Goal: Task Accomplishment & Management: Manage account settings

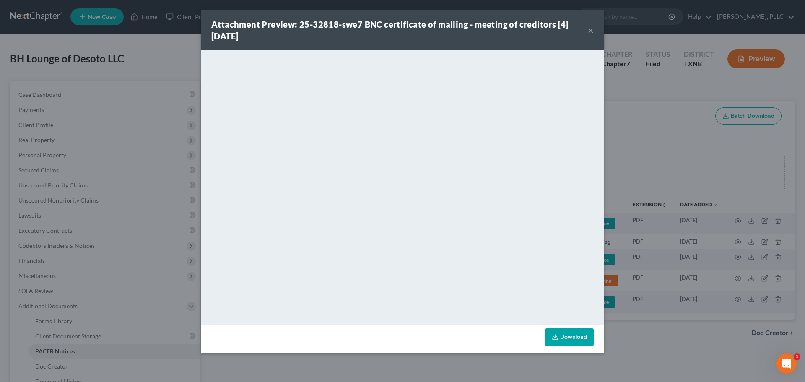
click at [590, 31] on button "×" at bounding box center [591, 30] width 6 height 10
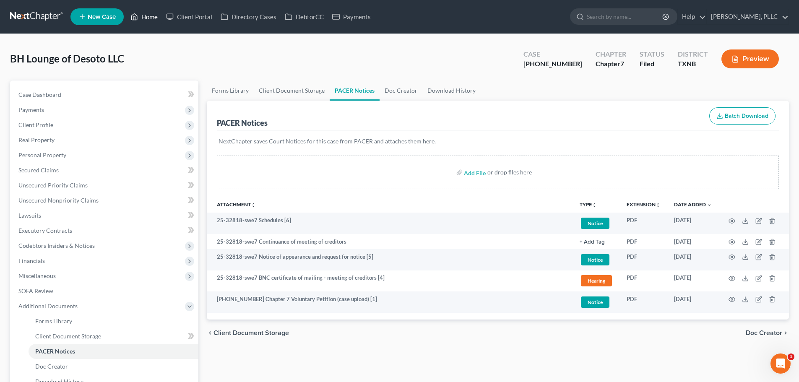
drag, startPoint x: 148, startPoint y: 19, endPoint x: 176, endPoint y: 26, distance: 29.8
click at [148, 19] on link "Home" at bounding box center [144, 16] width 36 height 15
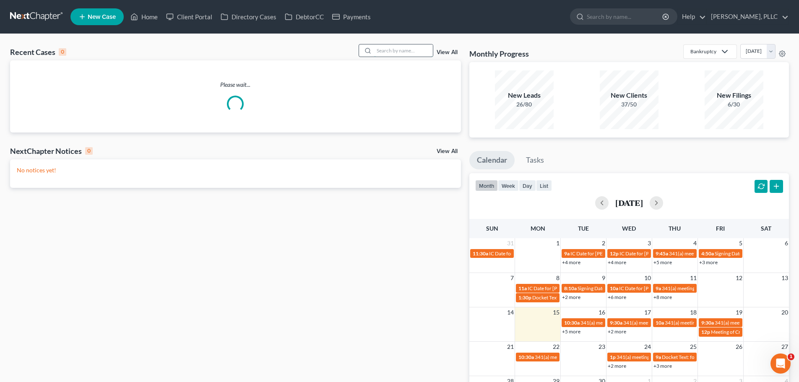
click at [392, 48] on input "search" at bounding box center [403, 50] width 59 height 12
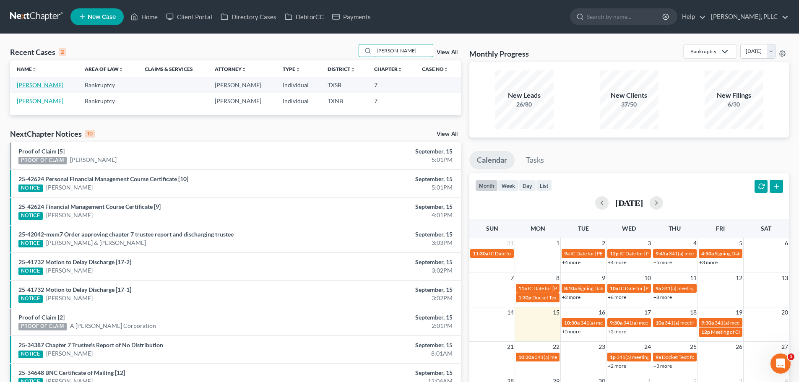
type input "[PERSON_NAME]"
click at [42, 87] on link "[PERSON_NAME]" at bounding box center [40, 84] width 47 height 7
select select "4"
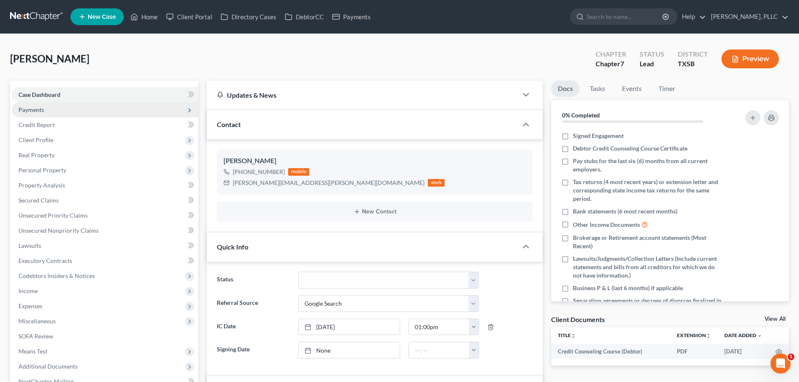
click at [41, 108] on span "Payments" at bounding box center [31, 109] width 26 height 7
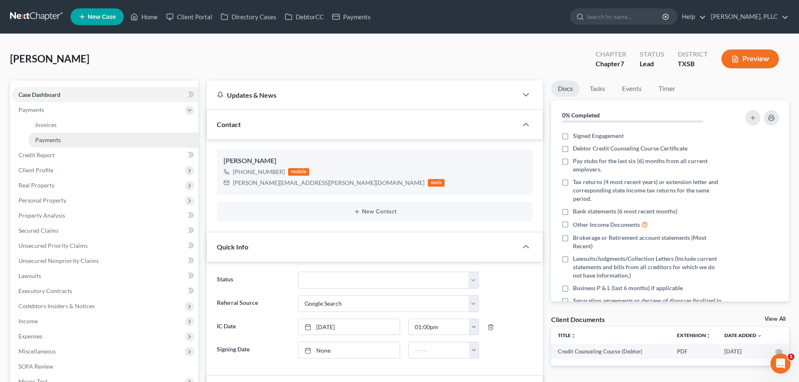
click at [60, 139] on span "Payments" at bounding box center [48, 139] width 26 height 7
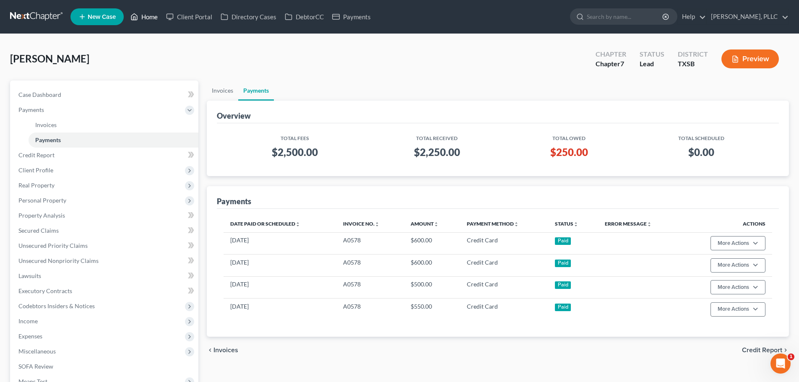
drag, startPoint x: 146, startPoint y: 18, endPoint x: 140, endPoint y: 16, distance: 6.1
click at [146, 18] on link "Home" at bounding box center [144, 16] width 36 height 15
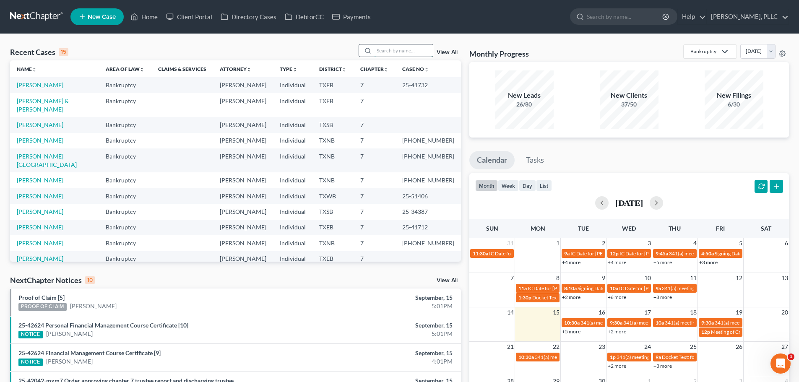
click at [394, 51] on input "search" at bounding box center [403, 50] width 59 height 12
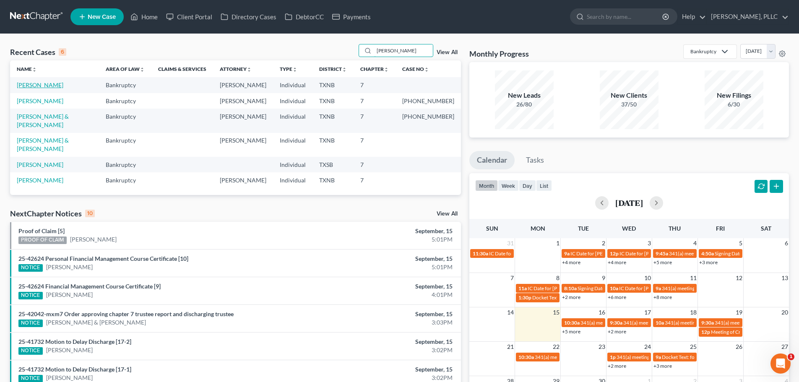
type input "[PERSON_NAME]"
click at [49, 85] on link "[PERSON_NAME]" at bounding box center [40, 84] width 47 height 7
select select "4"
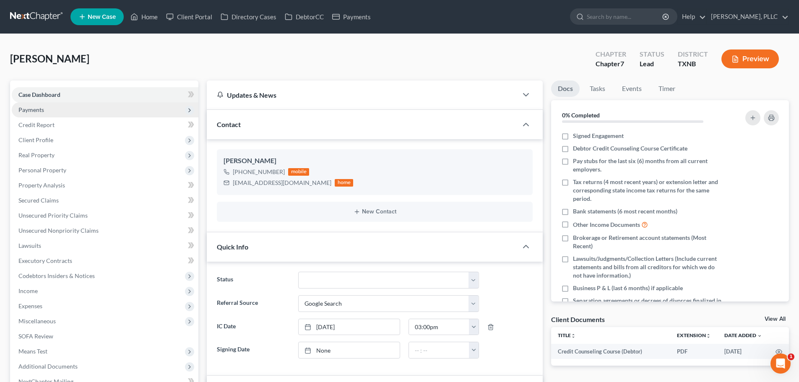
click at [42, 108] on span "Payments" at bounding box center [31, 109] width 26 height 7
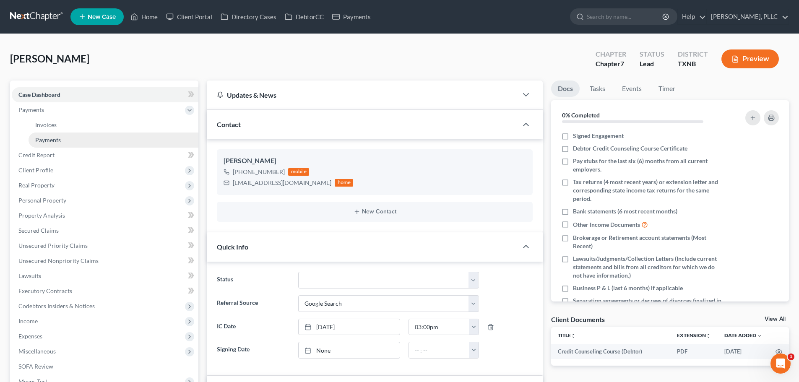
click at [48, 139] on span "Payments" at bounding box center [48, 139] width 26 height 7
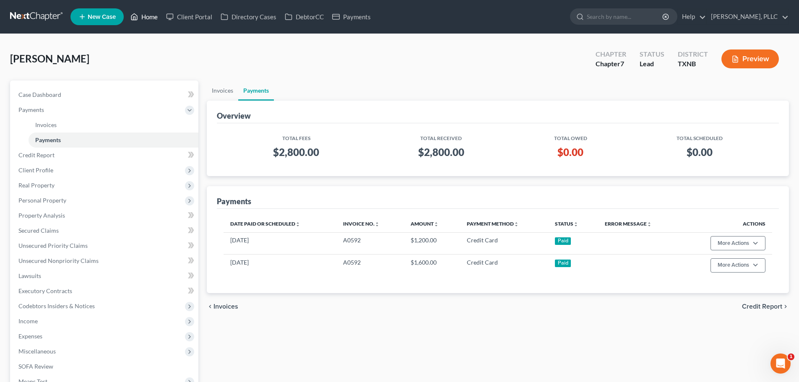
click at [149, 17] on link "Home" at bounding box center [144, 16] width 36 height 15
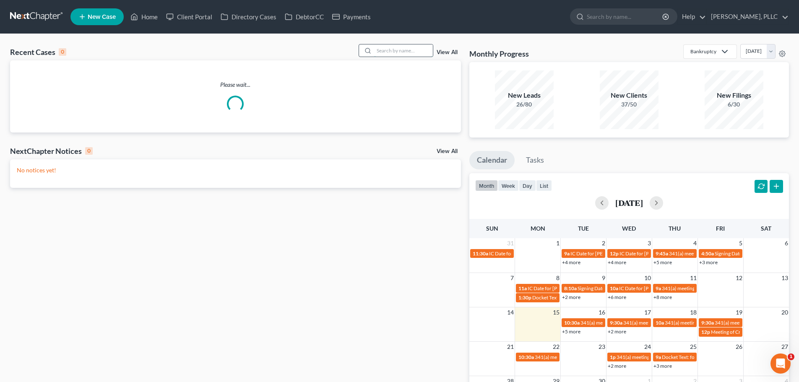
click at [410, 54] on input "search" at bounding box center [403, 50] width 59 height 12
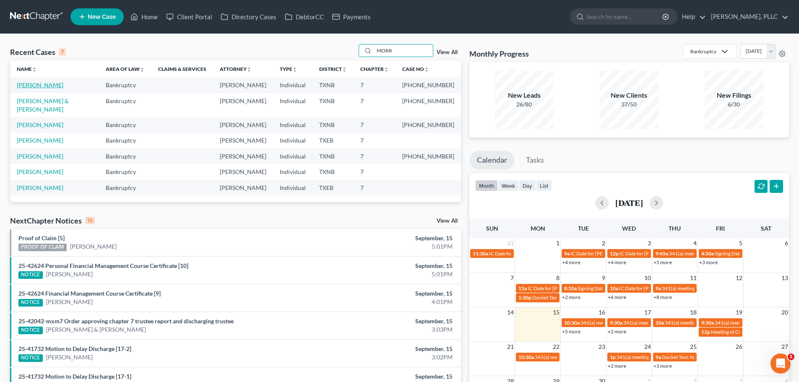
type input "MORR"
click at [44, 85] on link "[PERSON_NAME]" at bounding box center [40, 84] width 47 height 7
select select "3"
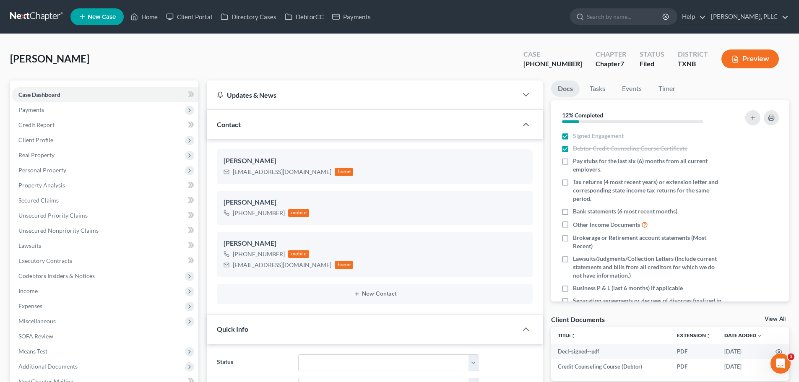
scroll to position [1003, 0]
click at [50, 187] on span "Property Analysis" at bounding box center [41, 185] width 47 height 7
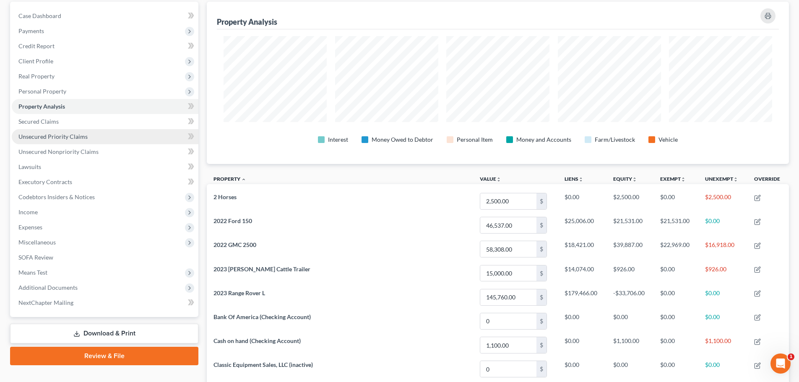
scroll to position [84, 0]
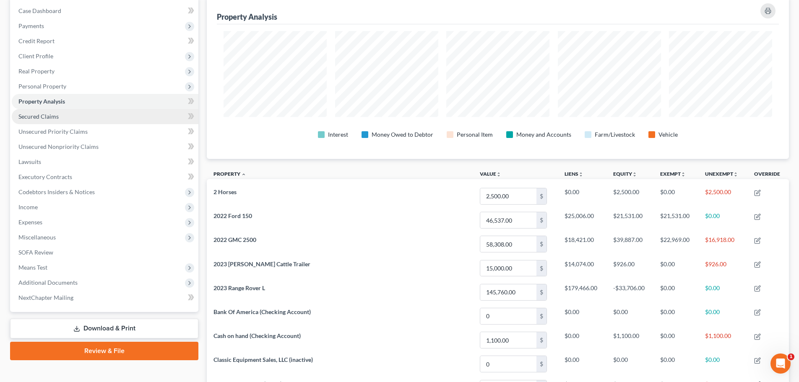
click at [63, 119] on link "Secured Claims" at bounding box center [105, 116] width 187 height 15
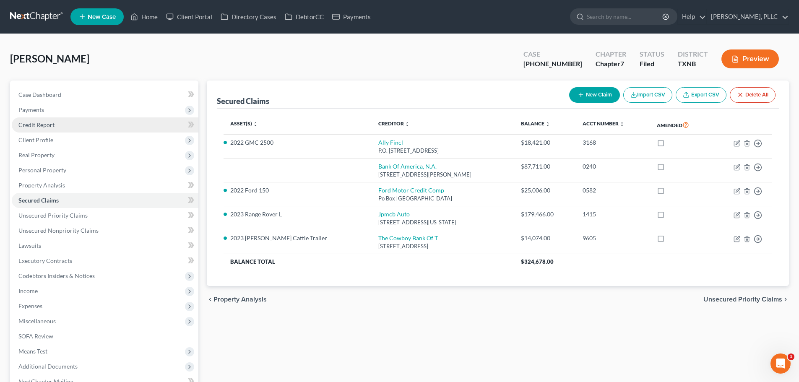
click at [52, 124] on span "Credit Report" at bounding box center [36, 124] width 36 height 7
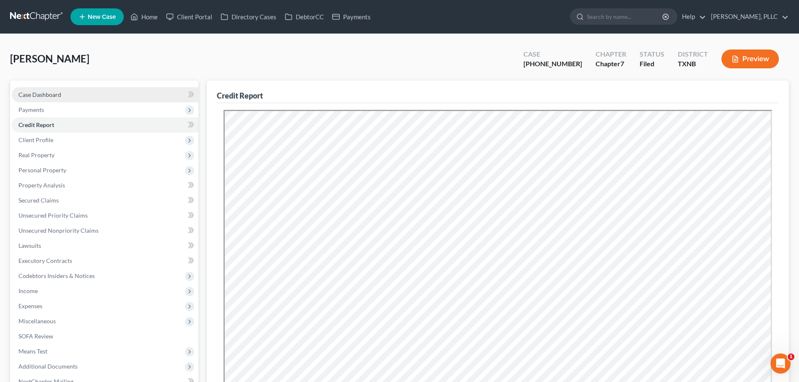
click at [49, 96] on span "Case Dashboard" at bounding box center [39, 94] width 43 height 7
select select "3"
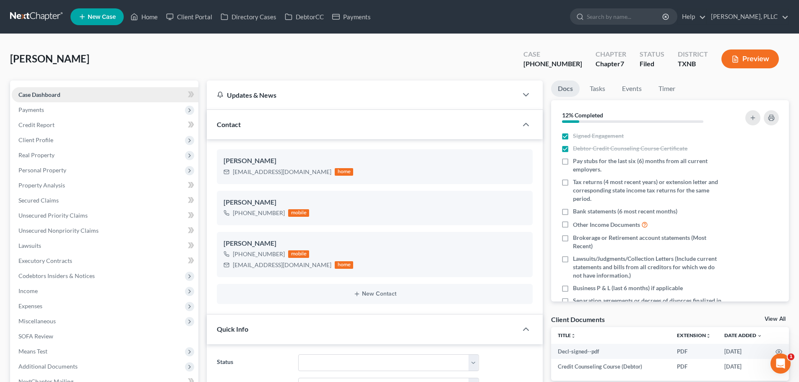
scroll to position [1003, 0]
click at [41, 170] on span "Personal Property" at bounding box center [42, 169] width 48 height 7
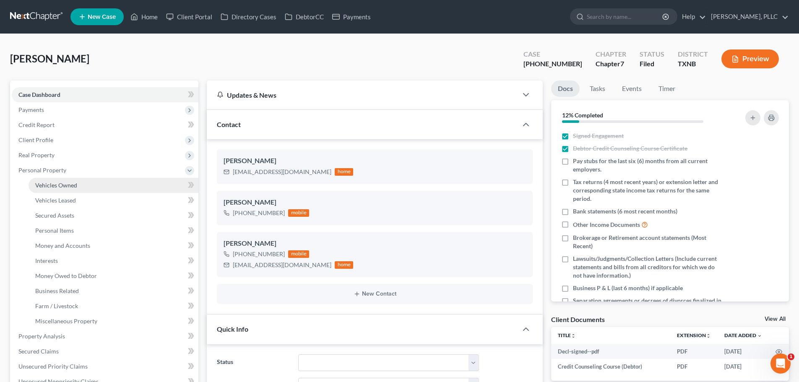
click at [49, 187] on span "Vehicles Owned" at bounding box center [56, 185] width 42 height 7
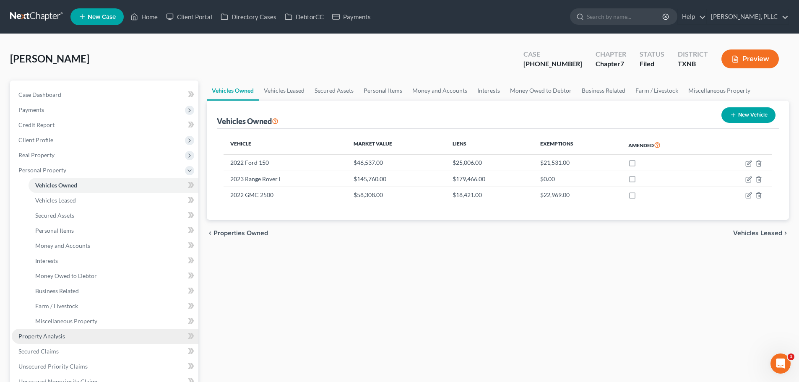
click at [60, 337] on span "Property Analysis" at bounding box center [41, 335] width 47 height 7
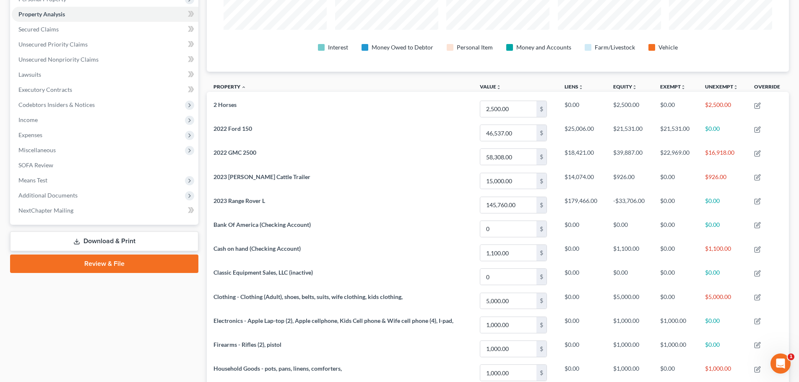
scroll to position [174, 0]
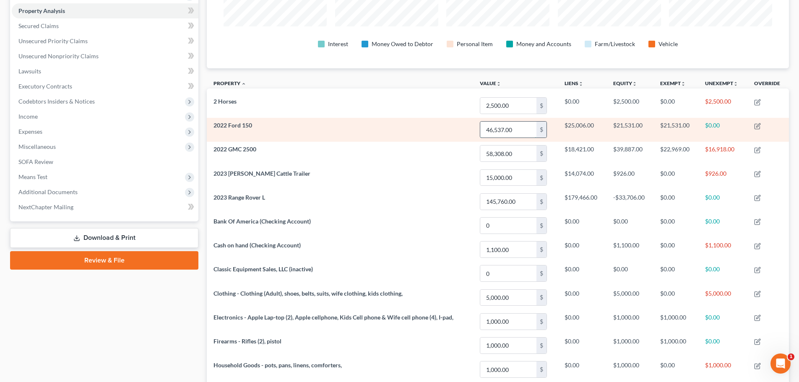
click at [520, 130] on input "46,537.00" at bounding box center [508, 130] width 56 height 16
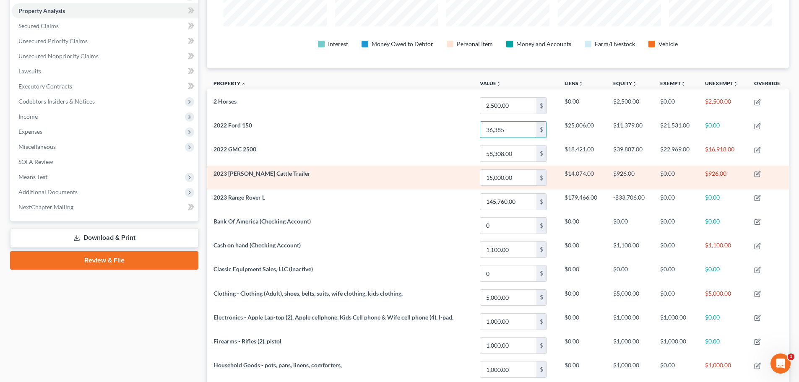
type input "36,385"
click at [449, 181] on td "2023 [PERSON_NAME] Cattle Trailer" at bounding box center [340, 178] width 266 height 24
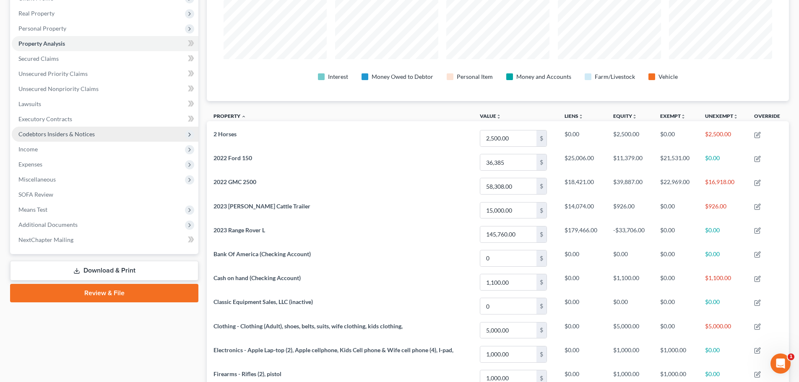
scroll to position [49, 0]
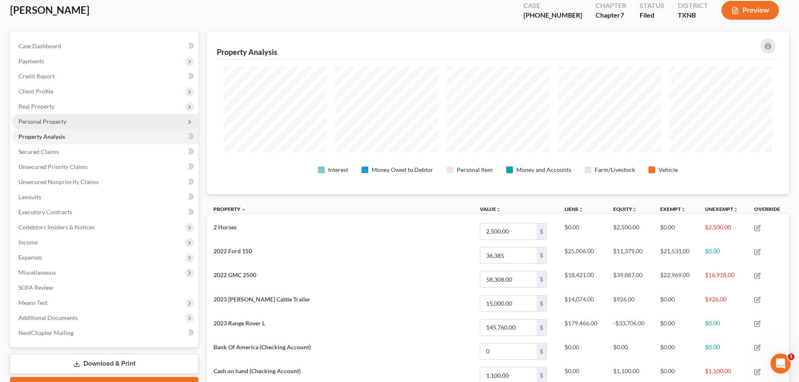
click at [45, 122] on span "Personal Property" at bounding box center [42, 121] width 48 height 7
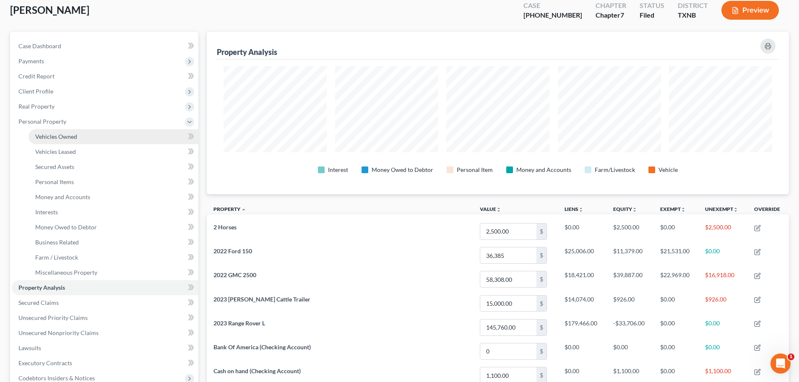
click at [49, 136] on span "Vehicles Owned" at bounding box center [56, 136] width 42 height 7
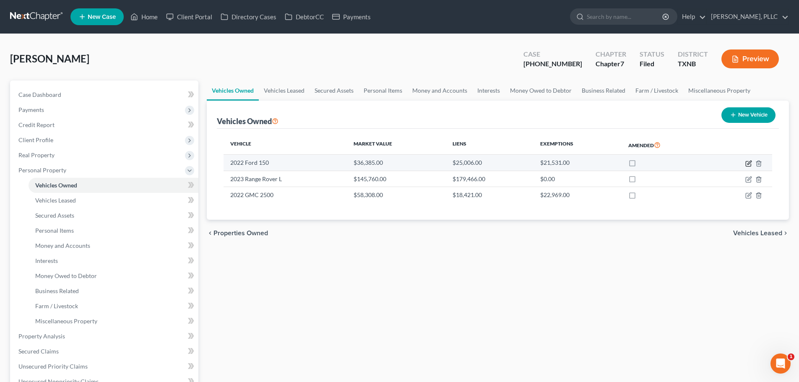
click at [750, 163] on icon "button" at bounding box center [749, 163] width 4 height 4
select select "1"
select select "4"
select select "2"
select select "0"
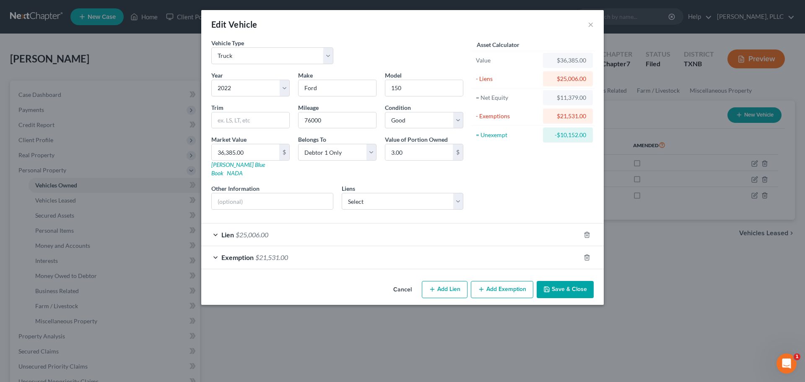
click at [216, 247] on div "Exemption $21,531.00" at bounding box center [390, 257] width 379 height 22
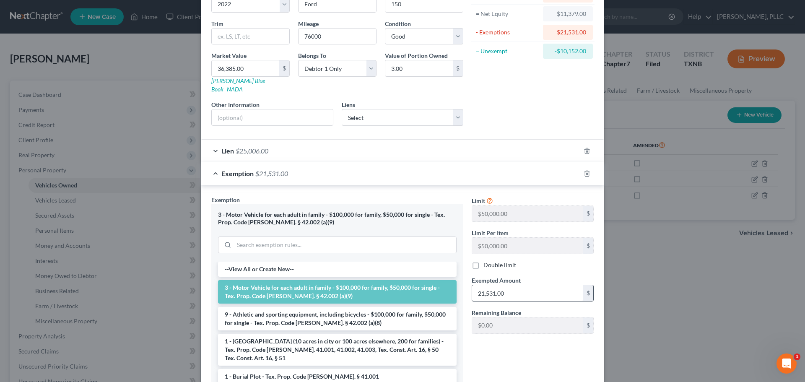
scroll to position [126, 0]
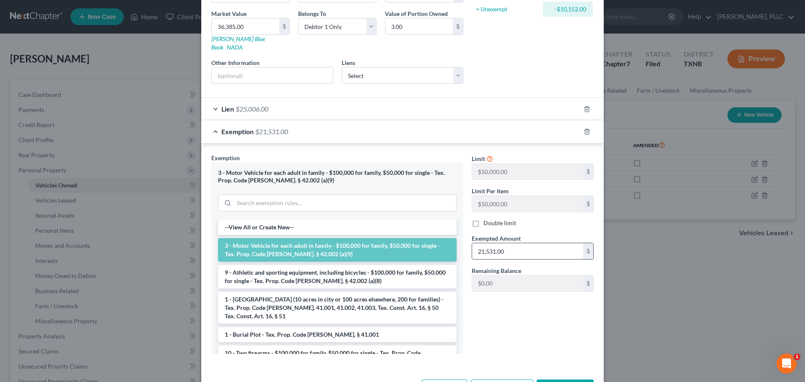
click at [545, 245] on input "21,531.00" at bounding box center [527, 251] width 111 height 16
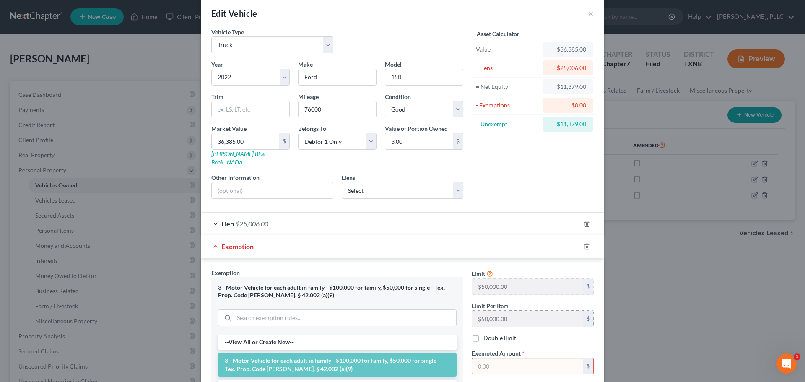
scroll to position [0, 0]
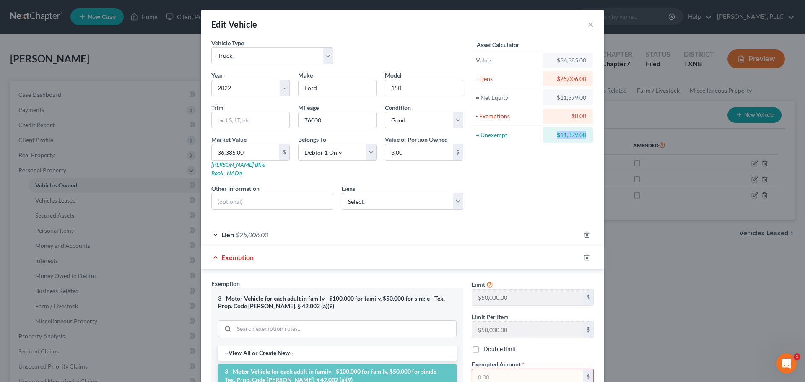
drag, startPoint x: 546, startPoint y: 132, endPoint x: 586, endPoint y: 136, distance: 40.8
click at [597, 137] on div "Vehicle Type Select Automobile Truck Trailer Watercraft Aircraft Motor Home Atv…" at bounding box center [402, 270] width 402 height 463
copy div "$11,379.00"
click at [510, 369] on input "text" at bounding box center [527, 377] width 111 height 16
paste input "$11,379.00"
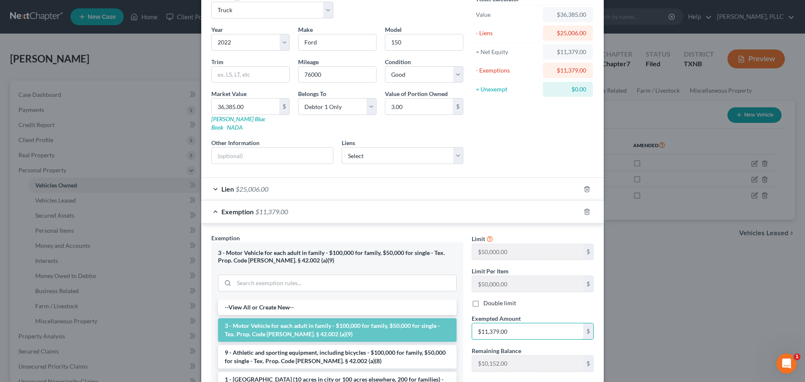
scroll to position [126, 0]
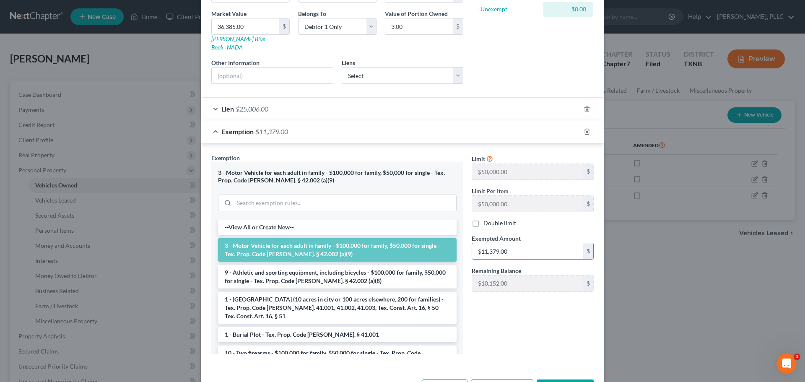
type input "$11,379.00"
click at [563, 379] on button "Save & Close" at bounding box center [565, 388] width 57 height 18
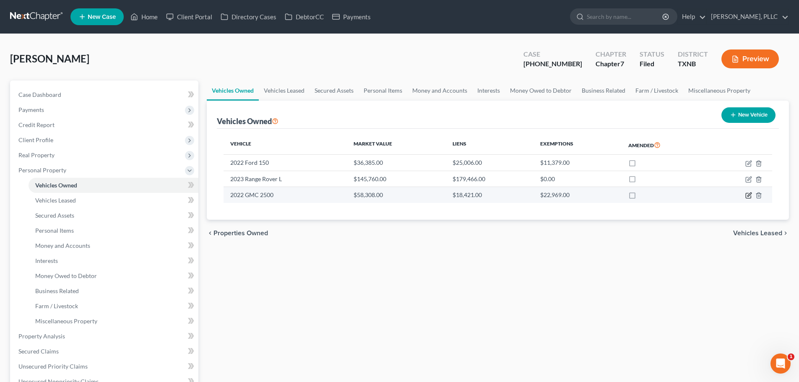
click at [747, 195] on icon "button" at bounding box center [748, 195] width 7 height 7
select select "0"
select select "4"
select select "2"
select select "0"
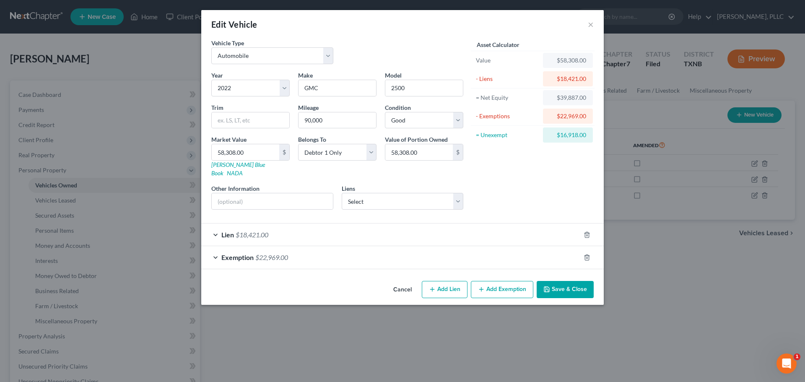
click at [446, 281] on button "Add Lien" at bounding box center [445, 290] width 46 height 18
select select "0"
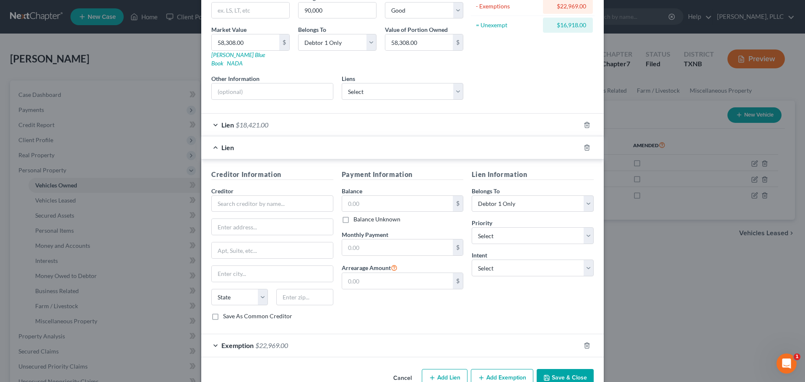
scroll to position [122, 0]
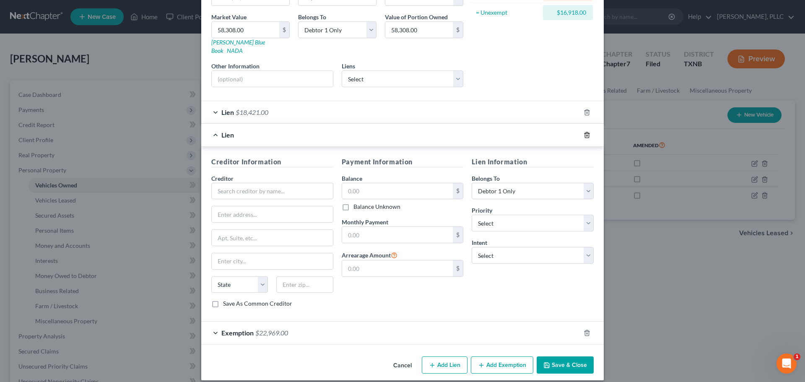
click at [584, 132] on icon "button" at bounding box center [587, 135] width 7 height 7
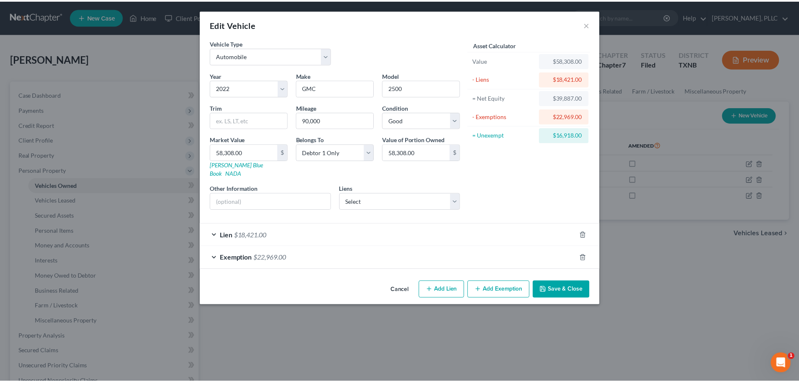
scroll to position [0, 0]
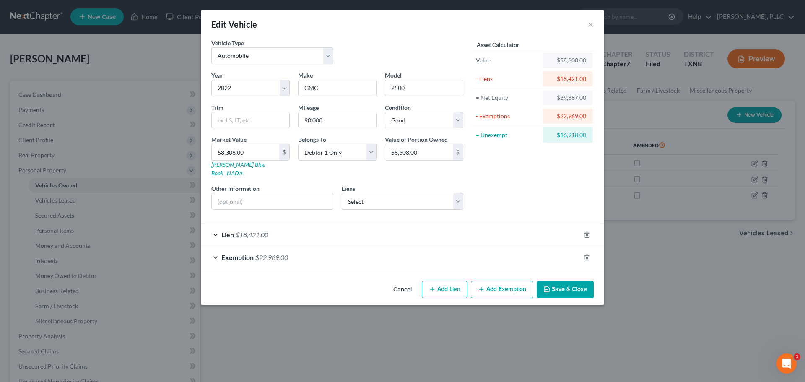
click at [570, 283] on button "Save & Close" at bounding box center [565, 290] width 57 height 18
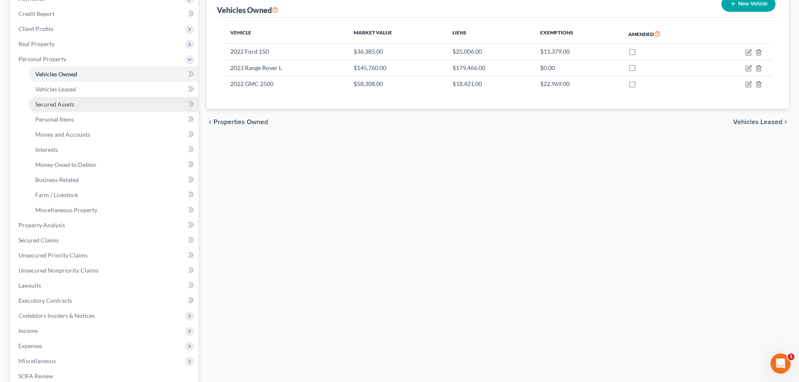
scroll to position [126, 0]
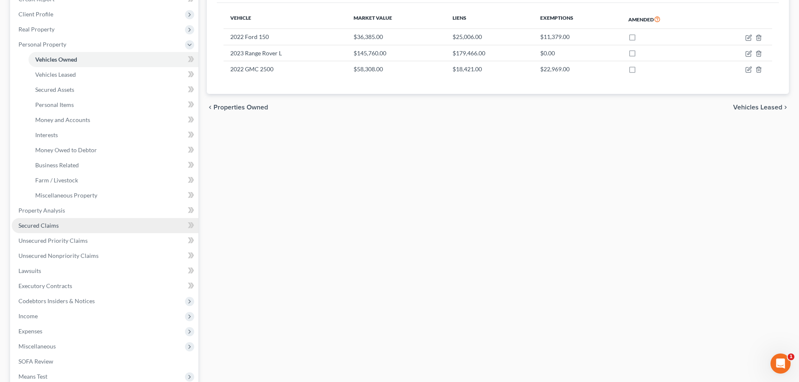
click at [47, 227] on span "Secured Claims" at bounding box center [38, 225] width 40 height 7
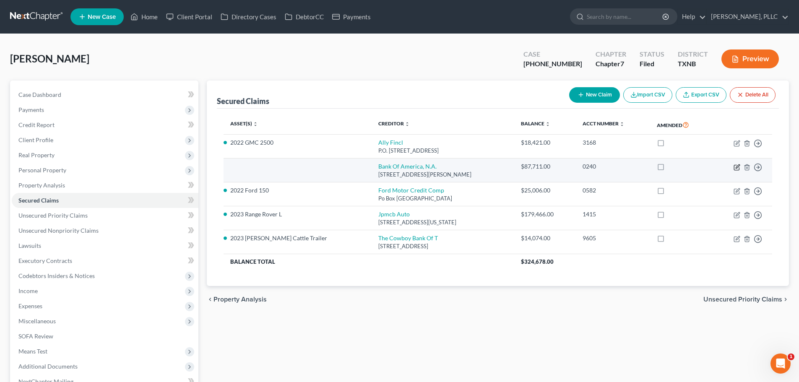
drag, startPoint x: 734, startPoint y: 168, endPoint x: 696, endPoint y: 166, distance: 38.2
click at [678, 163] on tr "Bank Of America, N.A. [STREET_ADDRESS][PERSON_NAME] $87,711.00 0240 Move to E M…" at bounding box center [497, 170] width 548 height 24
click at [736, 167] on icon "button" at bounding box center [736, 167] width 7 height 7
select select "9"
select select "0"
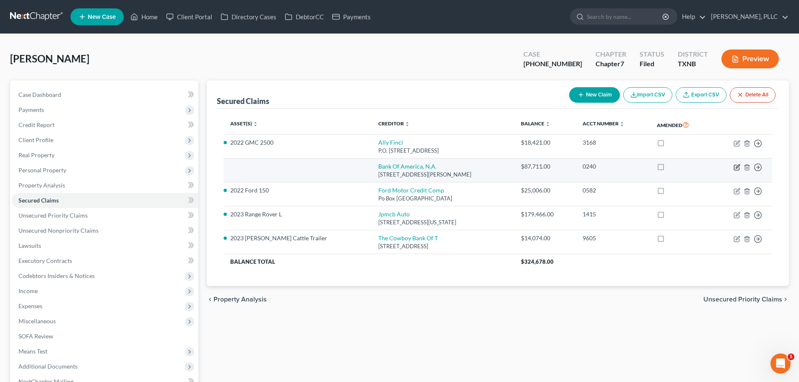
select select "0"
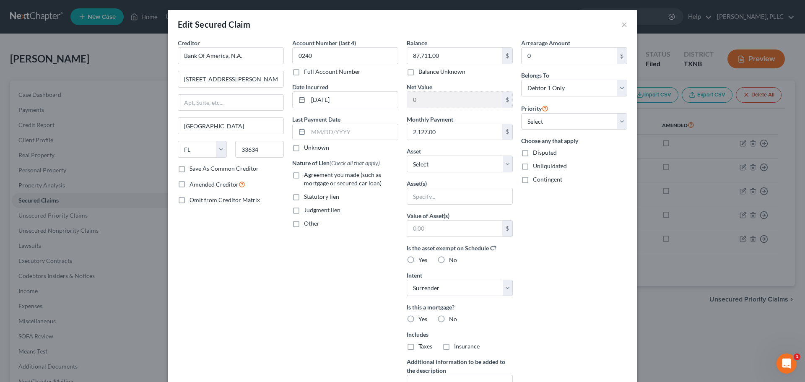
click at [304, 176] on label "Agreement you made (such as mortgage or secured car loan)" at bounding box center [351, 179] width 94 height 17
click at [307, 176] on input "Agreement you made (such as mortgage or secured car loan)" at bounding box center [309, 173] width 5 height 5
checkbox input "true"
click at [504, 290] on select "Select Surrender Redeem Reaffirm Avoid Other" at bounding box center [460, 288] width 106 height 17
select select "2"
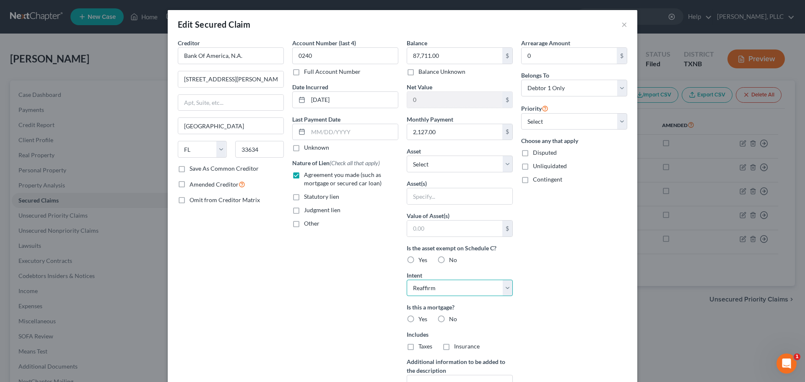
click at [407, 280] on select "Select Surrender Redeem Reaffirm Avoid Other" at bounding box center [460, 288] width 106 height 17
click at [449, 320] on label "No" at bounding box center [453, 319] width 8 height 8
click at [452, 320] on input "No" at bounding box center [454, 317] width 5 height 5
radio input "true"
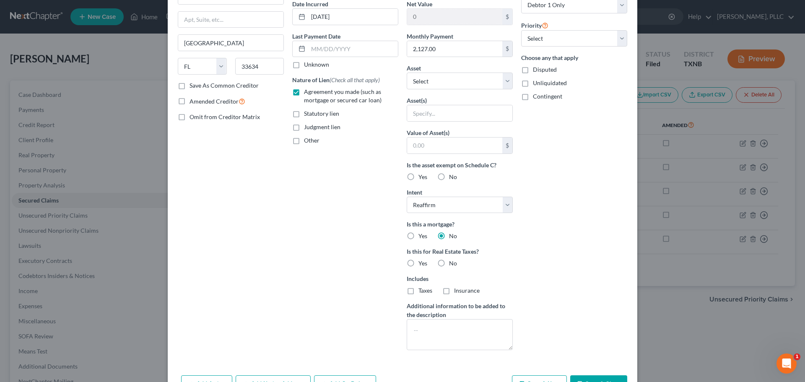
scroll to position [84, 0]
click at [449, 263] on label "No" at bounding box center [453, 262] width 8 height 8
click at [452, 263] on input "No" at bounding box center [454, 260] width 5 height 5
radio input "true"
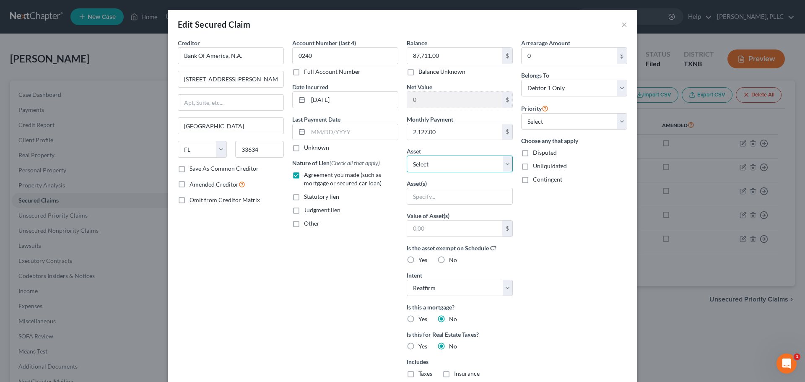
click at [506, 165] on select "Select Other Multiple Assets Rocking M Cattle Company, LLC (inactive) - $0.0 Sc…" at bounding box center [460, 164] width 106 height 17
select select "17"
click at [407, 156] on select "Select Other Multiple Assets Rocking M Cattle Company, LLC (inactive) - $0.0 Sc…" at bounding box center [460, 164] width 106 height 17
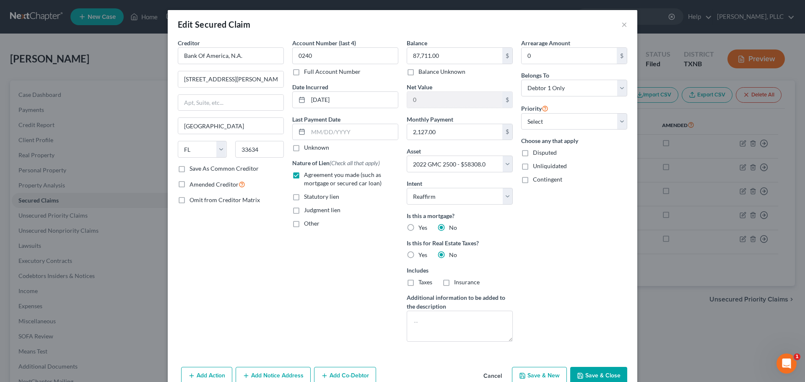
click at [585, 374] on button "Save & Close" at bounding box center [598, 376] width 57 height 18
select select
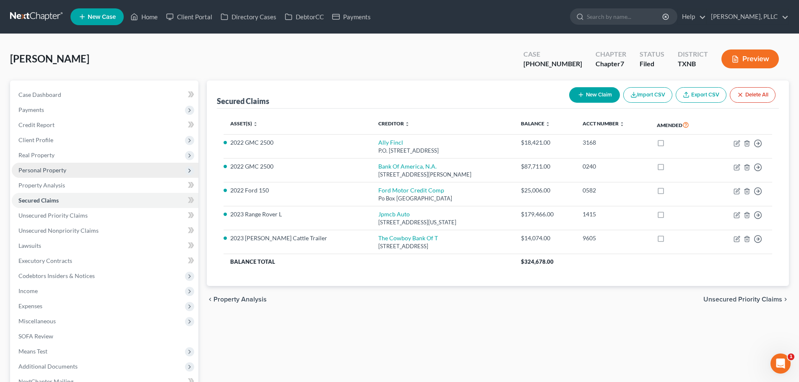
click at [52, 171] on span "Personal Property" at bounding box center [42, 169] width 48 height 7
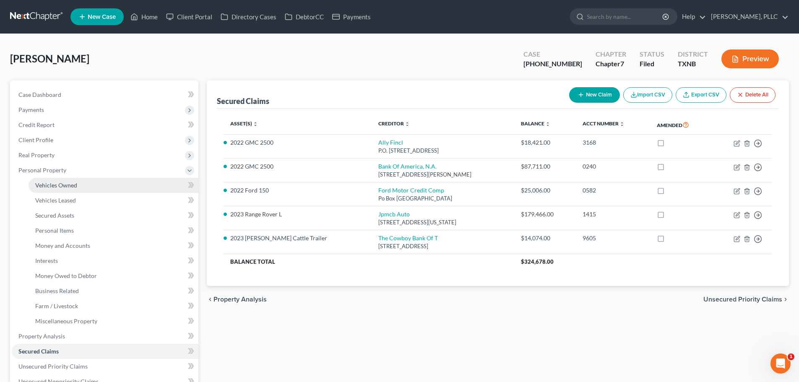
click at [59, 184] on span "Vehicles Owned" at bounding box center [56, 185] width 42 height 7
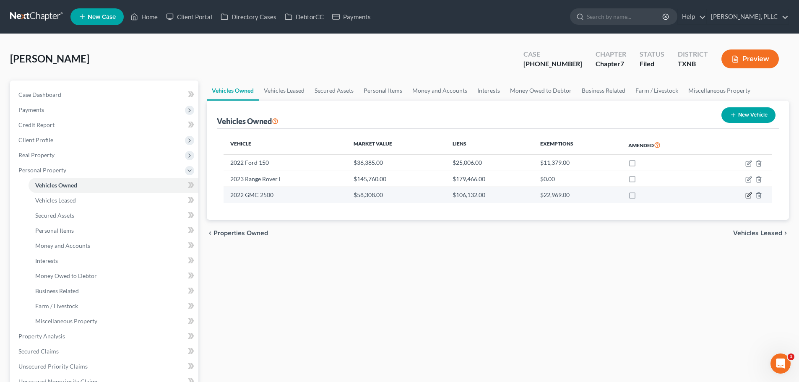
click at [747, 197] on icon "button" at bounding box center [748, 195] width 7 height 7
select select "0"
select select "4"
select select "2"
select select "0"
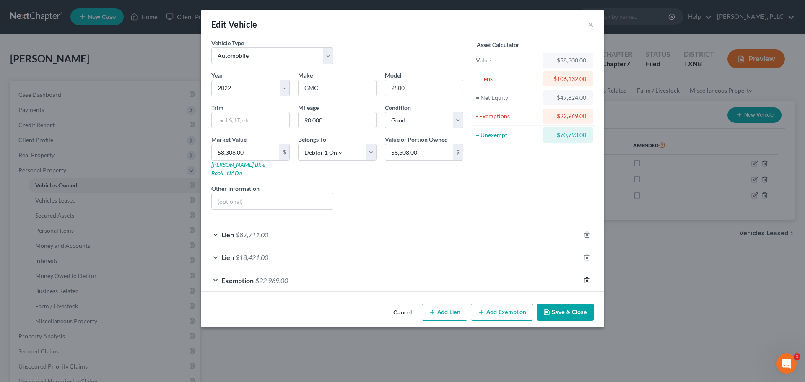
click at [586, 277] on icon "button" at bounding box center [587, 280] width 7 height 7
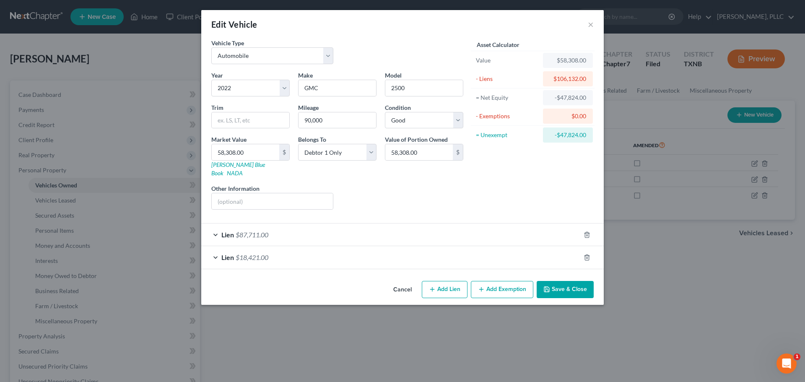
click at [564, 281] on button "Save & Close" at bounding box center [565, 290] width 57 height 18
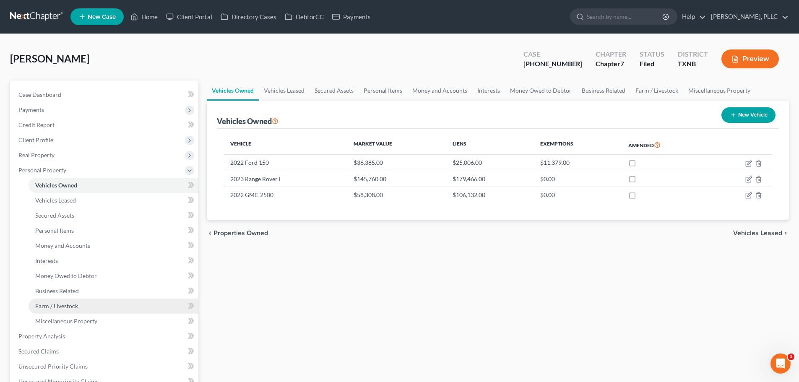
click at [90, 308] on link "Farm / Livestock" at bounding box center [114, 305] width 170 height 15
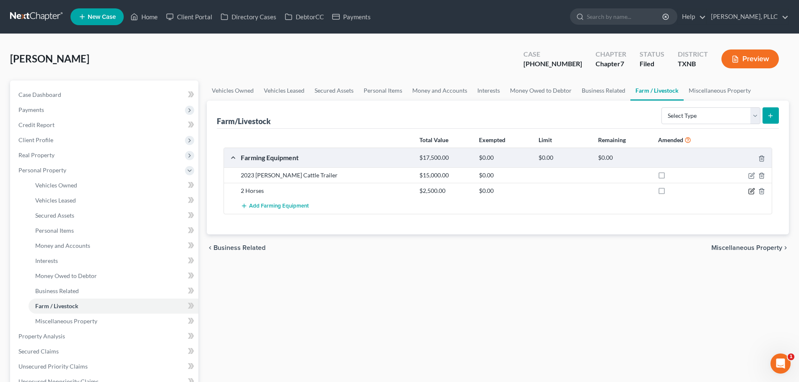
click at [751, 193] on icon "button" at bounding box center [751, 191] width 7 height 7
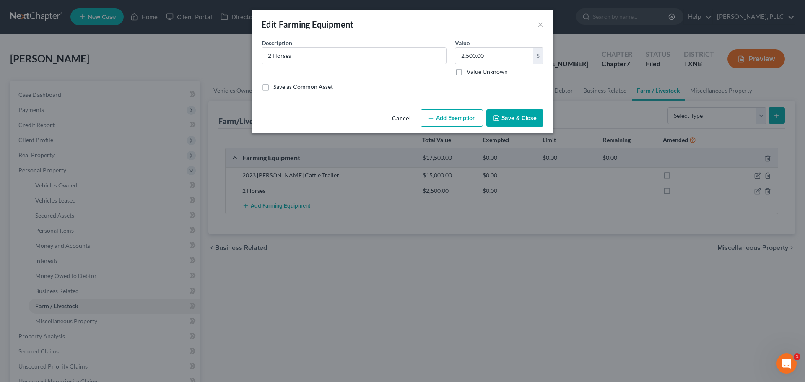
click at [462, 122] on button "Add Exemption" at bounding box center [451, 118] width 62 height 18
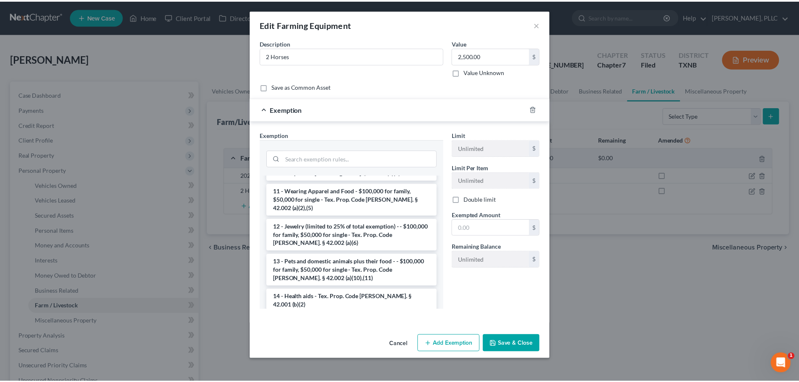
scroll to position [168, 0]
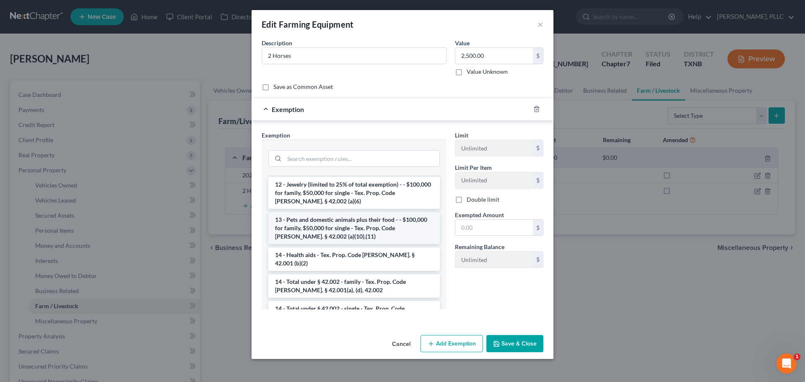
click at [376, 213] on li "13 - Pets and domestic animals plus their food - - $100,000 for family, $50,000…" at bounding box center [353, 228] width 171 height 32
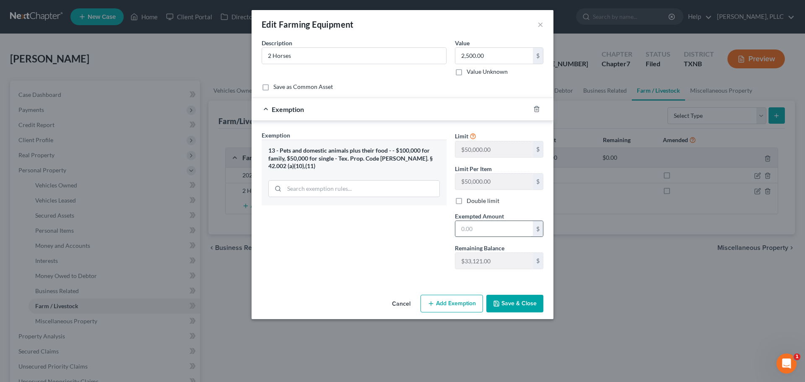
click at [509, 232] on input "text" at bounding box center [494, 229] width 78 height 16
type input "2,500"
click at [530, 307] on button "Save & Close" at bounding box center [514, 304] width 57 height 18
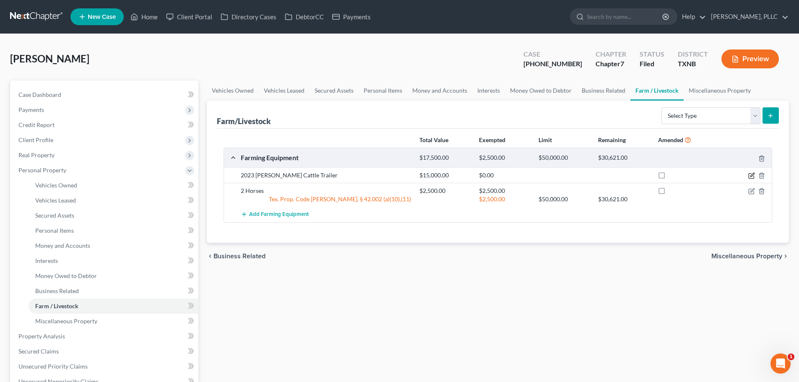
click at [750, 174] on icon "button" at bounding box center [751, 175] width 7 height 7
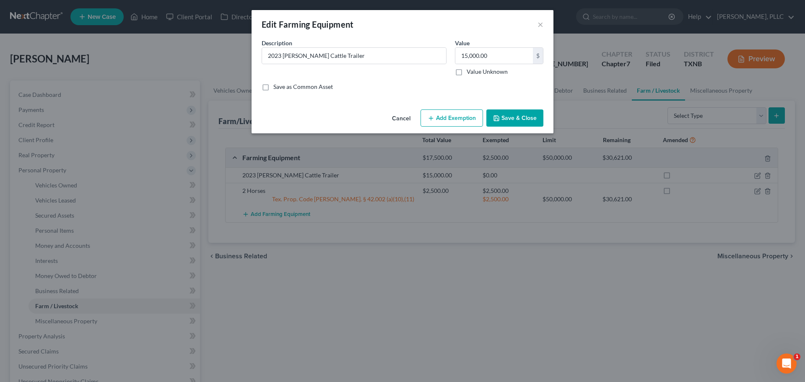
click at [443, 117] on button "Add Exemption" at bounding box center [451, 118] width 62 height 18
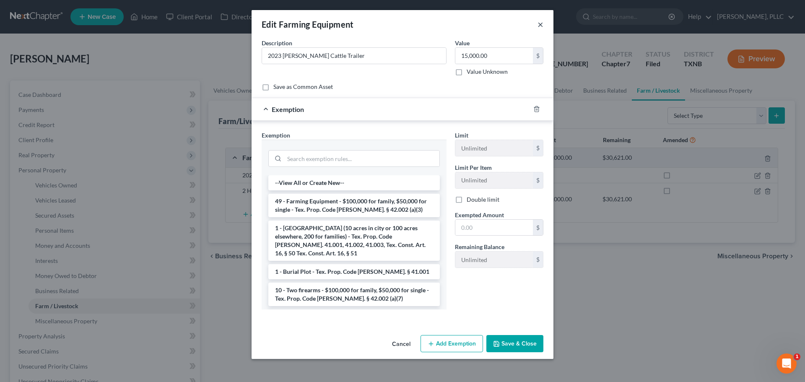
click at [540, 23] on button "×" at bounding box center [540, 24] width 6 height 10
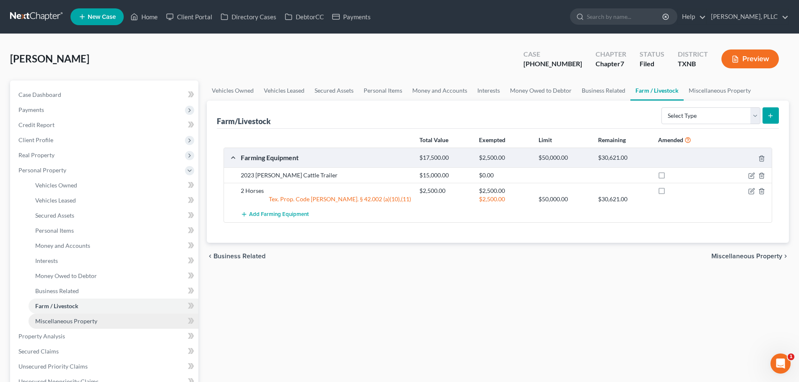
click at [72, 321] on span "Miscellaneous Property" at bounding box center [66, 320] width 62 height 7
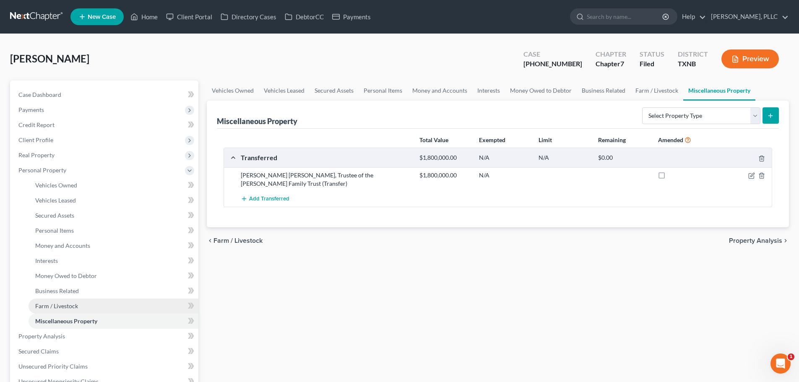
click at [69, 308] on span "Farm / Livestock" at bounding box center [56, 305] width 43 height 7
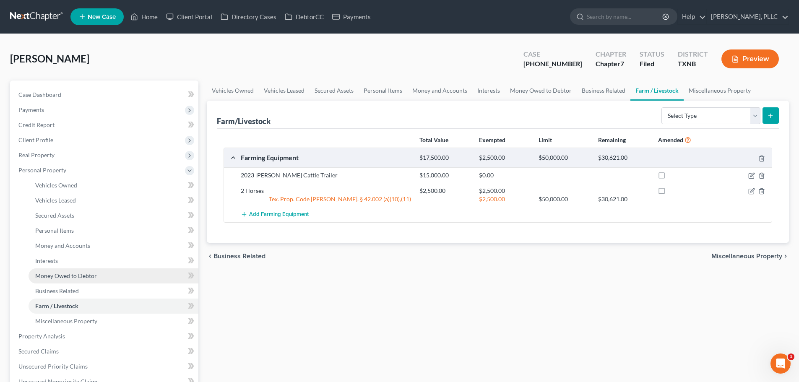
click at [63, 277] on span "Money Owed to Debtor" at bounding box center [66, 275] width 62 height 7
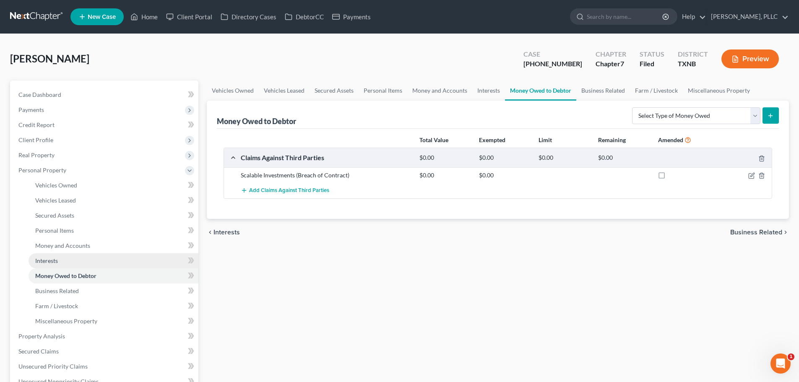
click at [57, 262] on span "Interests" at bounding box center [46, 260] width 23 height 7
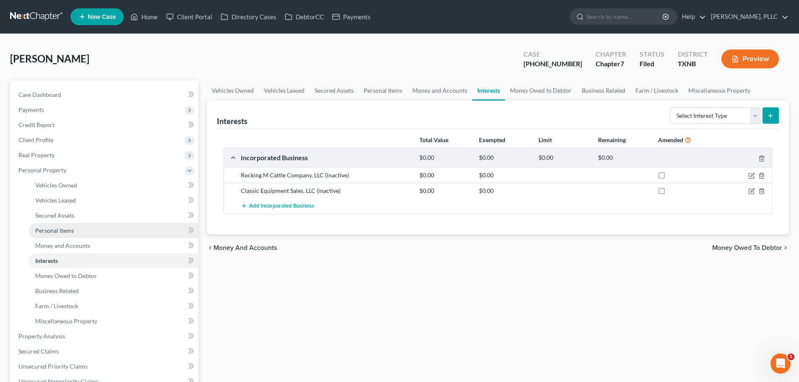
click at [59, 231] on span "Personal Items" at bounding box center [54, 230] width 39 height 7
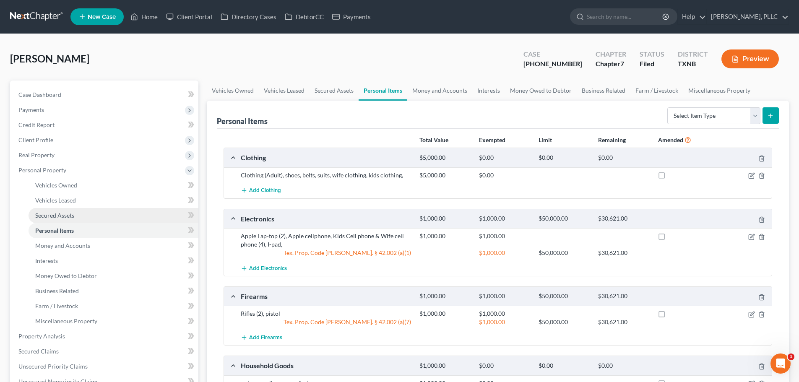
click at [54, 215] on span "Secured Assets" at bounding box center [54, 215] width 39 height 7
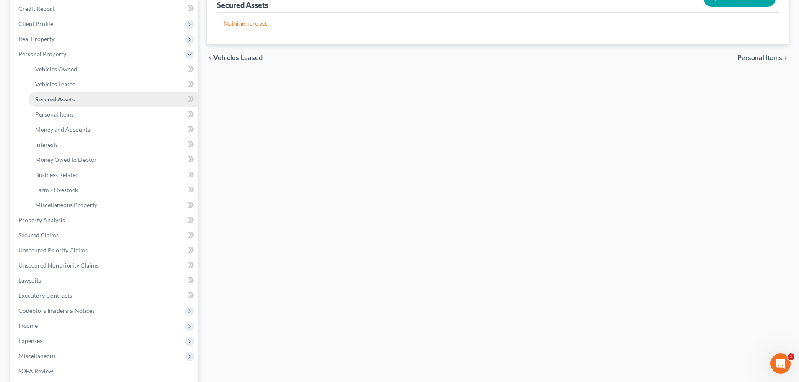
scroll to position [126, 0]
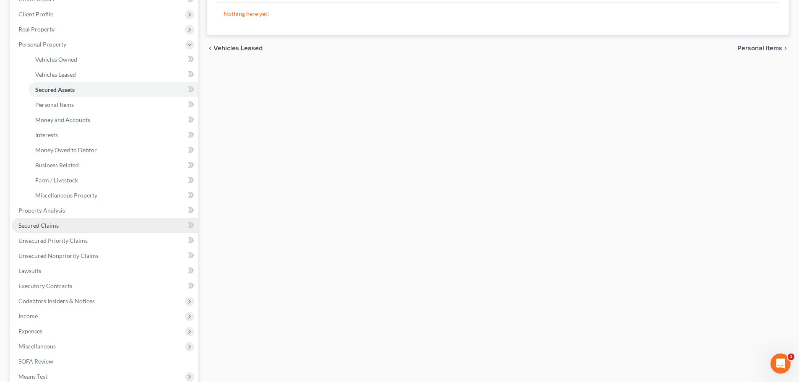
click at [42, 224] on span "Secured Claims" at bounding box center [38, 225] width 40 height 7
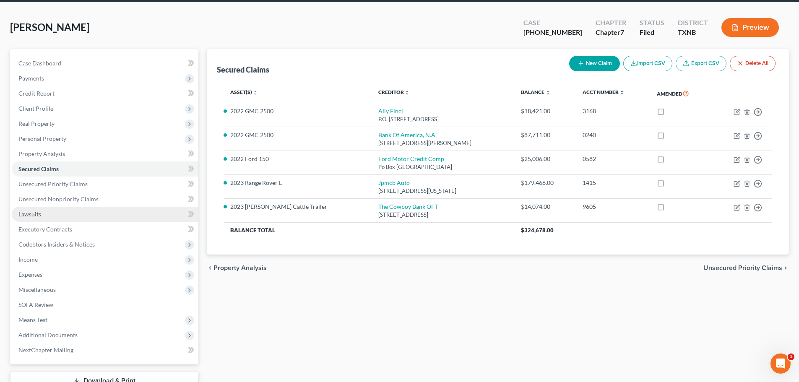
scroll to position [84, 0]
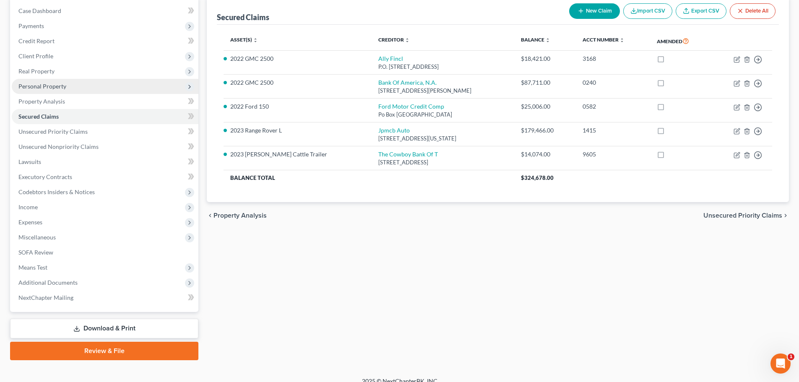
click at [52, 87] on span "Personal Property" at bounding box center [42, 86] width 48 height 7
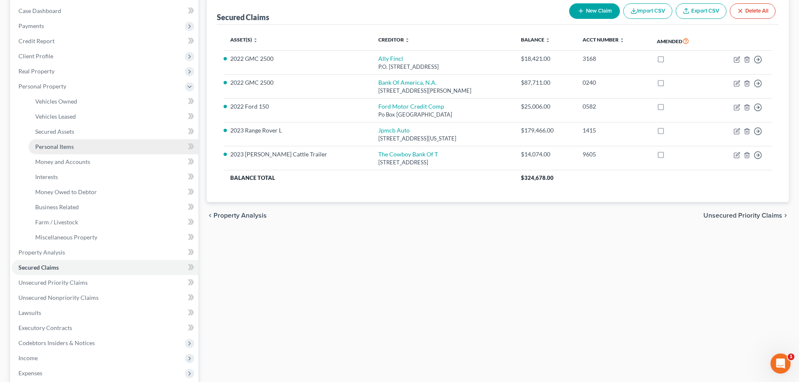
click at [61, 147] on span "Personal Items" at bounding box center [54, 146] width 39 height 7
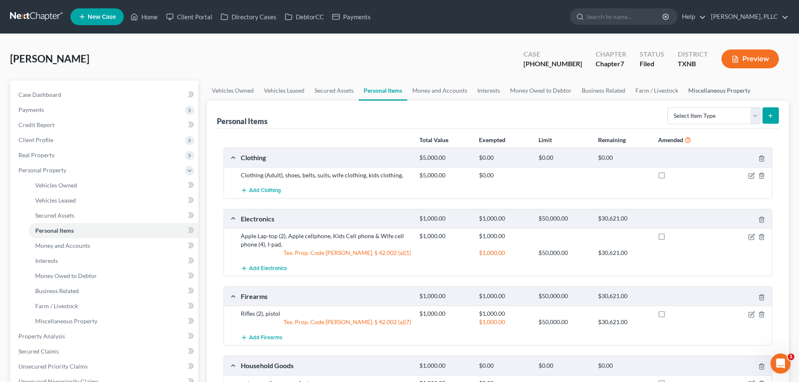
click at [698, 91] on link "Miscellaneous Property" at bounding box center [719, 90] width 72 height 20
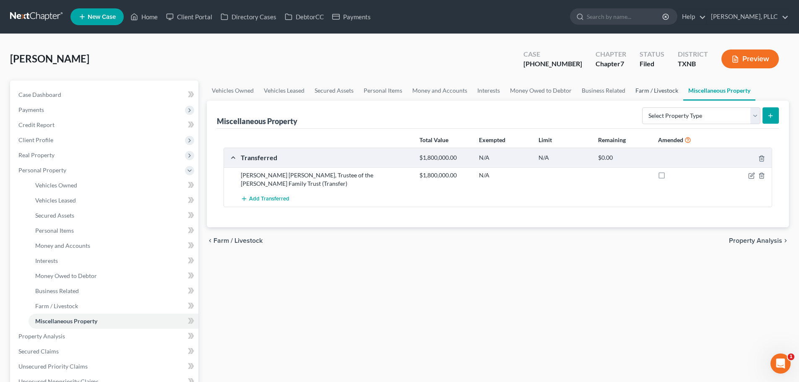
click at [659, 89] on link "Farm / Livestock" at bounding box center [656, 90] width 53 height 20
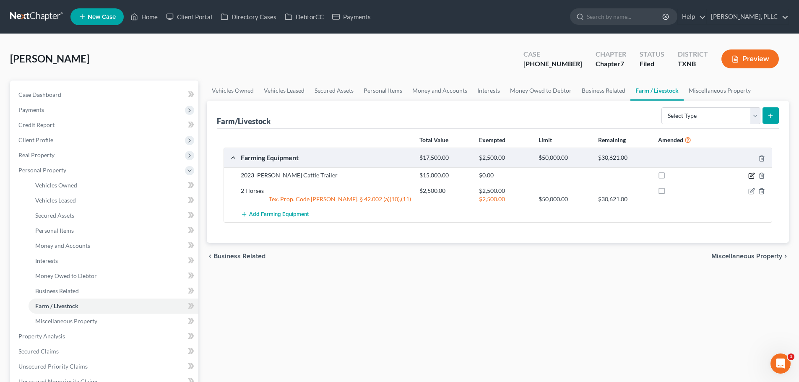
click at [749, 175] on icon "button" at bounding box center [751, 175] width 7 height 7
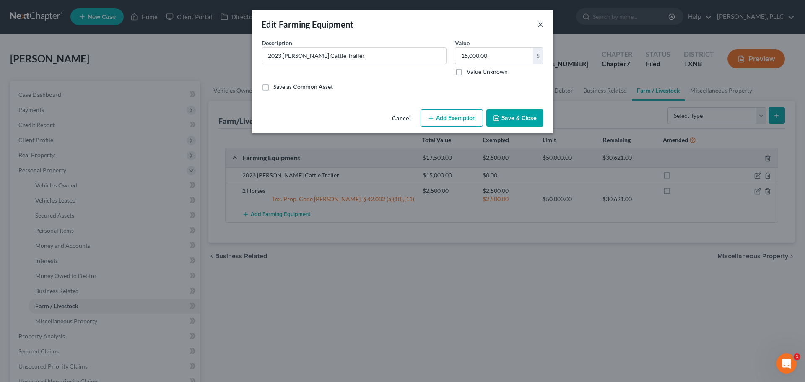
click at [539, 25] on button "×" at bounding box center [540, 24] width 6 height 10
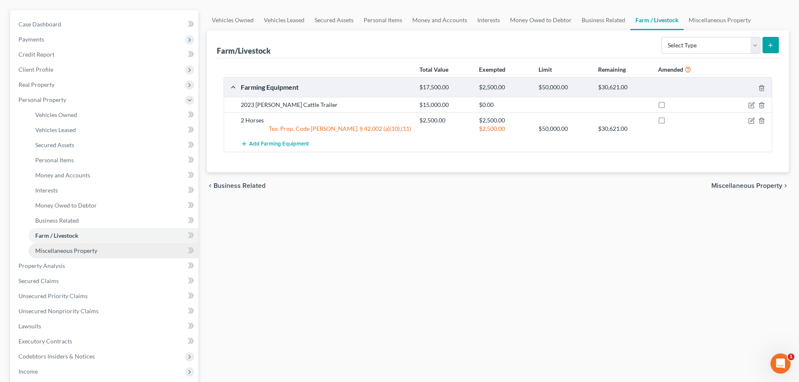
scroll to position [84, 0]
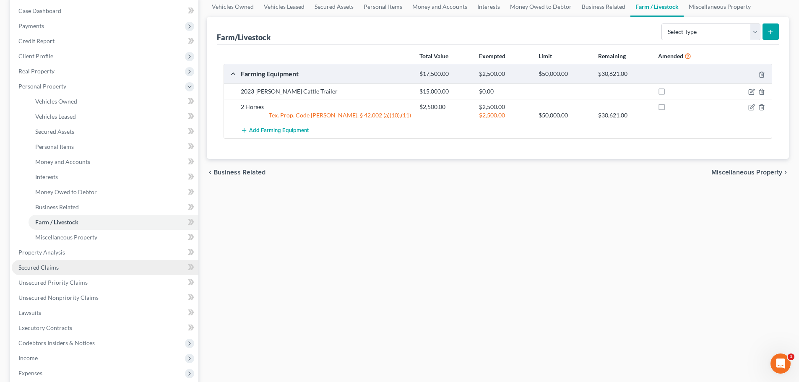
click at [52, 267] on span "Secured Claims" at bounding box center [38, 267] width 40 height 7
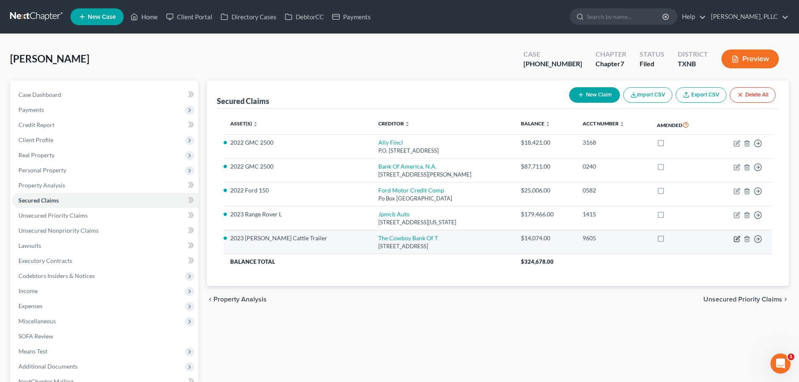
click at [736, 239] on icon "button" at bounding box center [737, 238] width 4 height 4
select select "45"
select select "9"
select select "2"
select select "0"
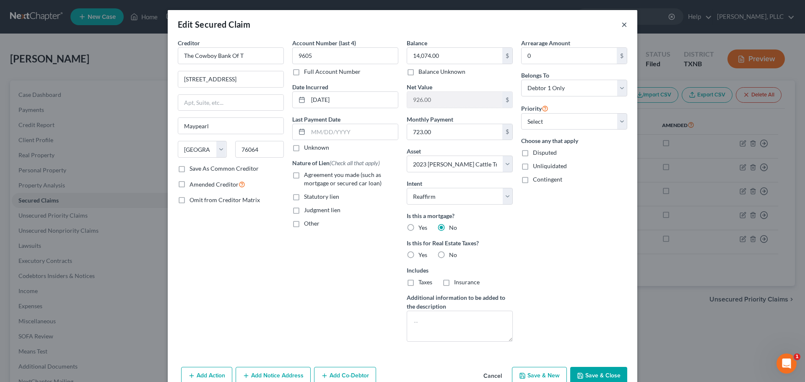
click at [622, 24] on button "×" at bounding box center [624, 24] width 6 height 10
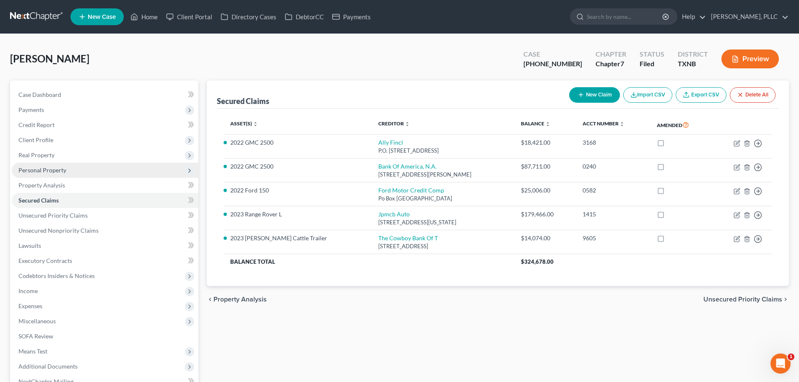
click at [41, 171] on span "Personal Property" at bounding box center [42, 169] width 48 height 7
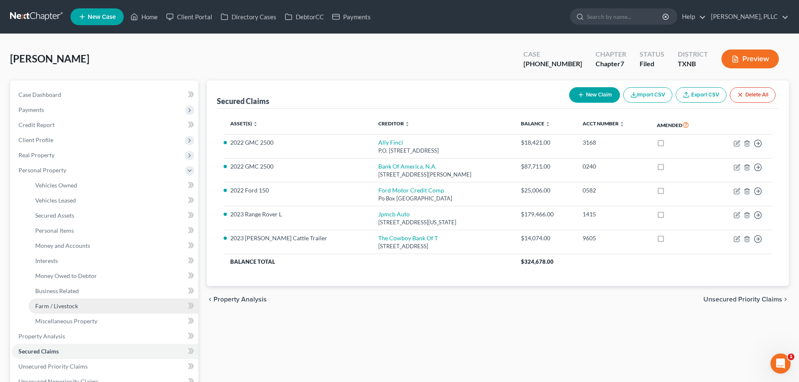
click at [73, 306] on span "Farm / Livestock" at bounding box center [56, 305] width 43 height 7
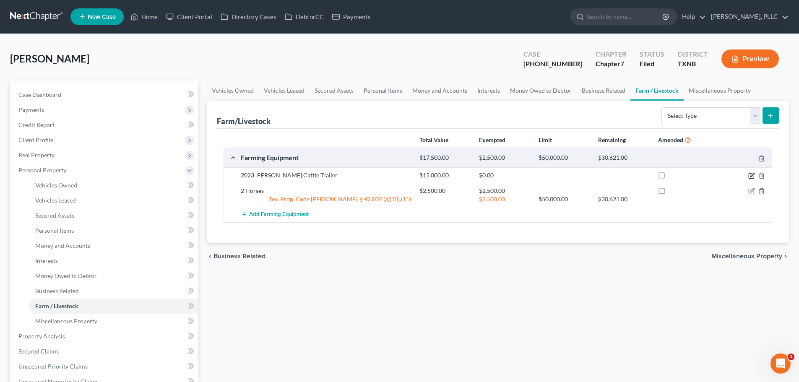
click at [752, 175] on icon "button" at bounding box center [751, 175] width 7 height 7
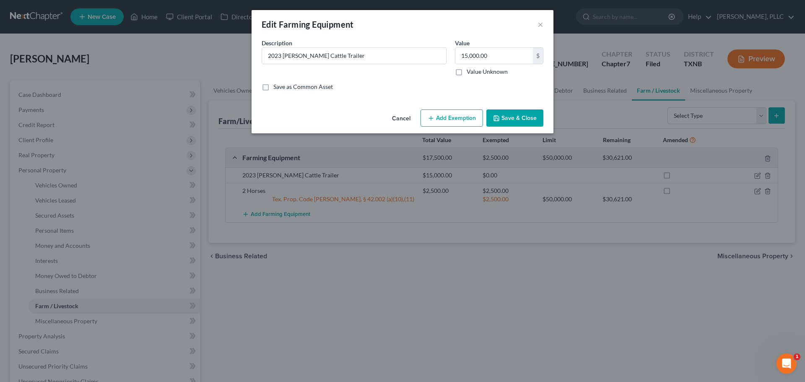
click at [441, 120] on button "Add Exemption" at bounding box center [451, 118] width 62 height 18
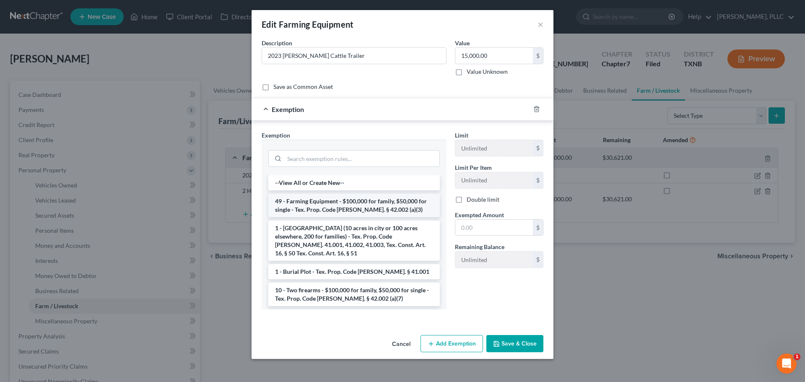
click at [339, 205] on li "49 - Farming Equipment - $100,000 for family, $50,000 for single - Tex. Prop. C…" at bounding box center [353, 205] width 171 height 23
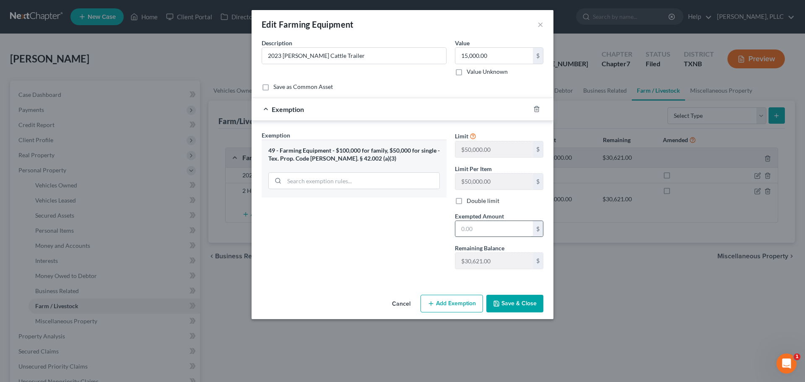
click at [495, 228] on input "text" at bounding box center [494, 229] width 78 height 16
type input "926.00"
click at [513, 304] on button "Save & Close" at bounding box center [514, 304] width 57 height 18
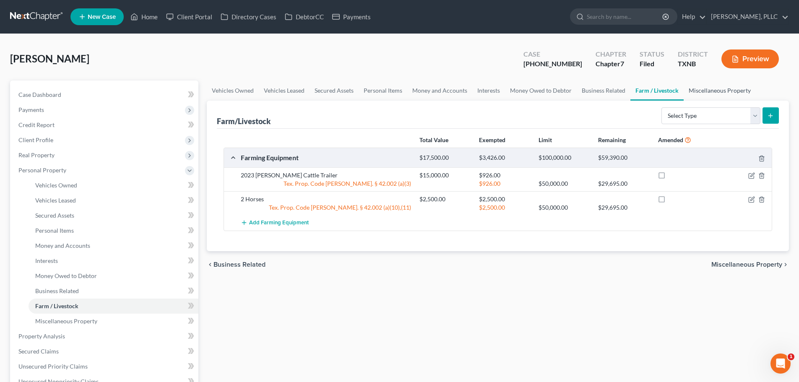
click at [699, 92] on link "Miscellaneous Property" at bounding box center [719, 90] width 72 height 20
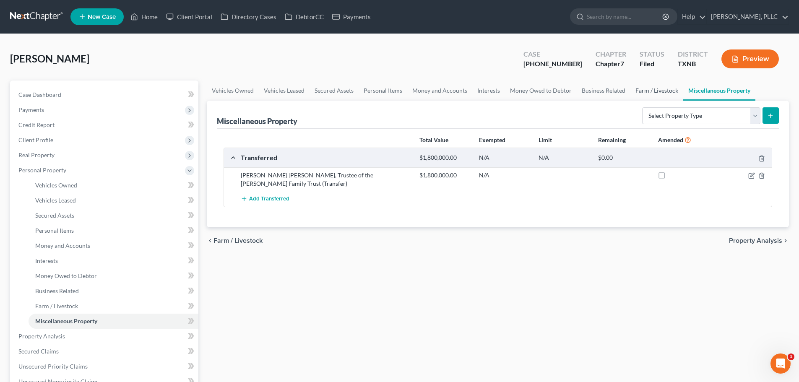
click at [662, 91] on link "Farm / Livestock" at bounding box center [656, 90] width 53 height 20
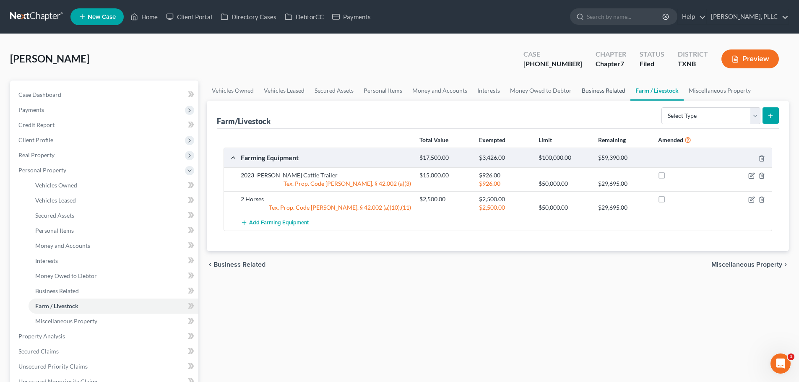
click at [604, 90] on link "Business Related" at bounding box center [603, 90] width 54 height 20
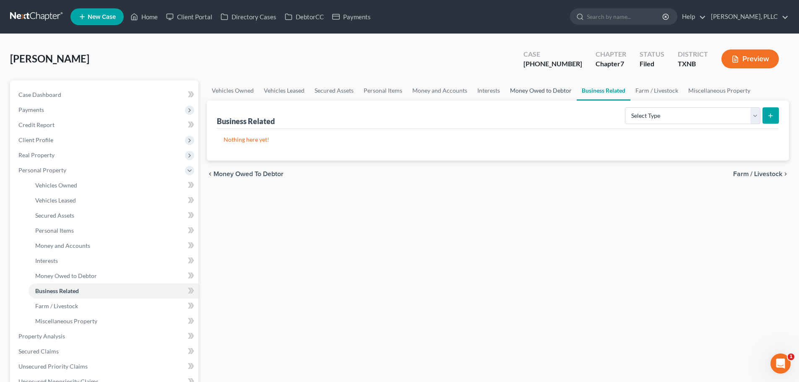
click at [536, 90] on link "Money Owed to Debtor" at bounding box center [541, 90] width 72 height 20
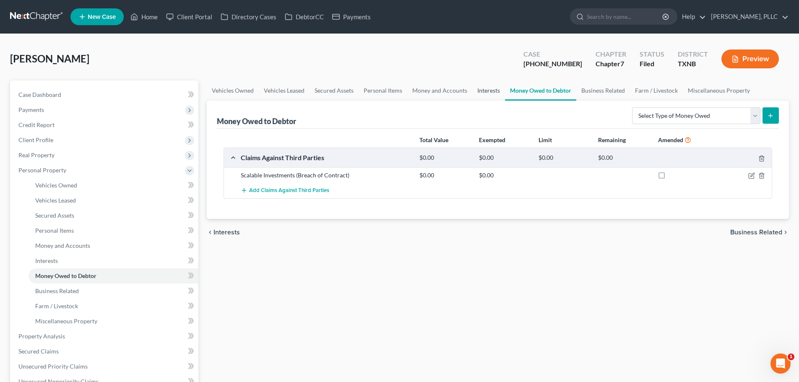
click at [488, 92] on link "Interests" at bounding box center [488, 90] width 33 height 20
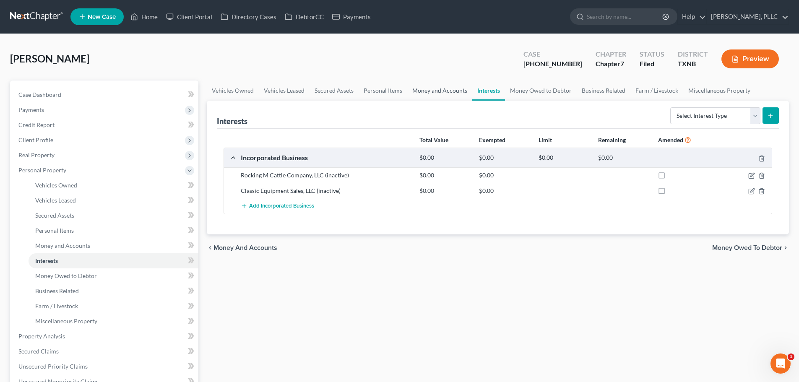
click at [424, 92] on link "Money and Accounts" at bounding box center [439, 90] width 65 height 20
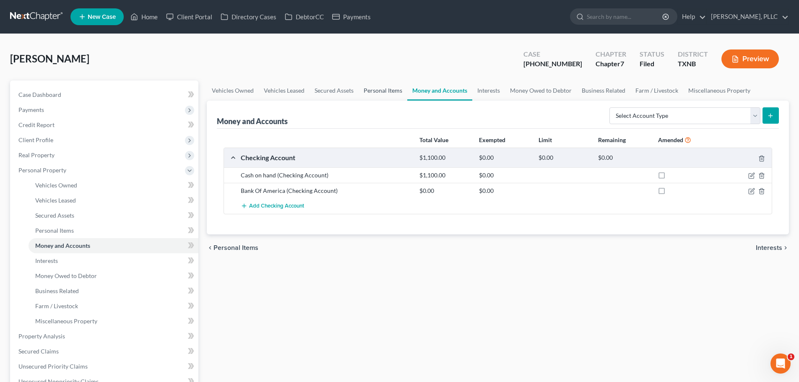
click at [376, 91] on link "Personal Items" at bounding box center [382, 90] width 49 height 20
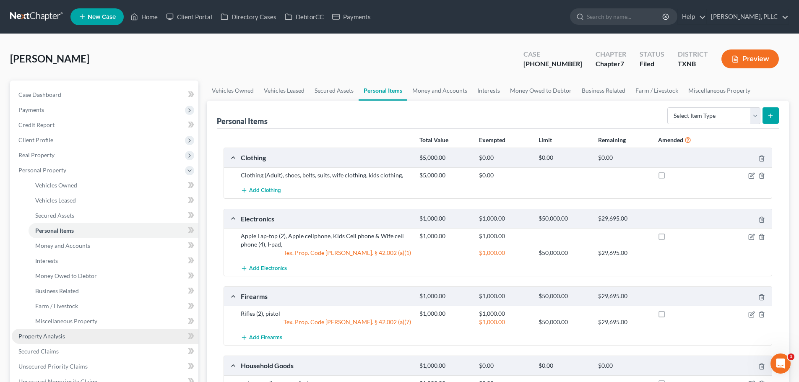
click at [47, 338] on span "Property Analysis" at bounding box center [41, 335] width 47 height 7
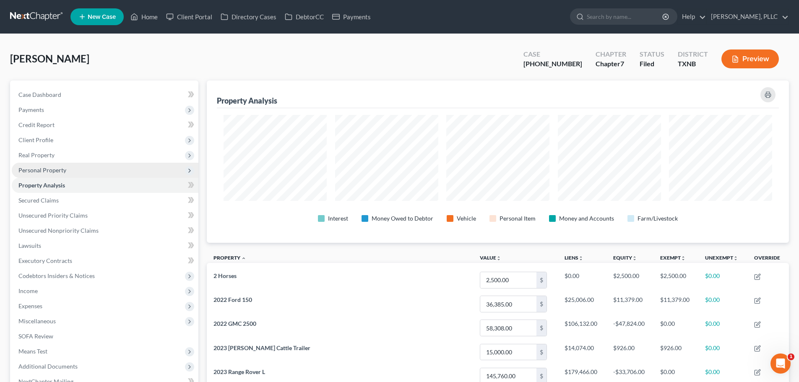
click at [60, 172] on span "Personal Property" at bounding box center [42, 169] width 48 height 7
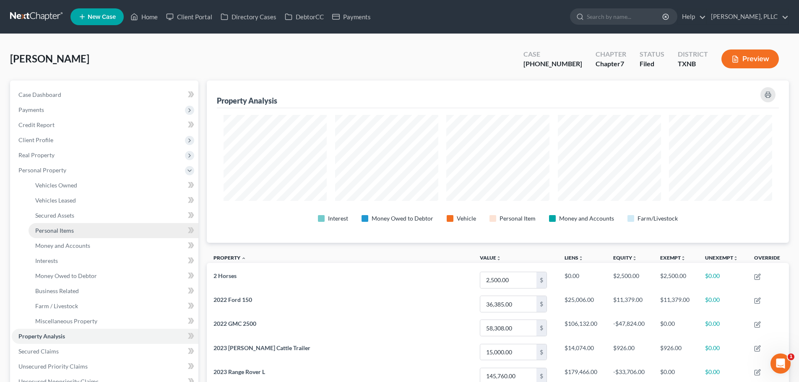
click at [70, 229] on span "Personal Items" at bounding box center [54, 230] width 39 height 7
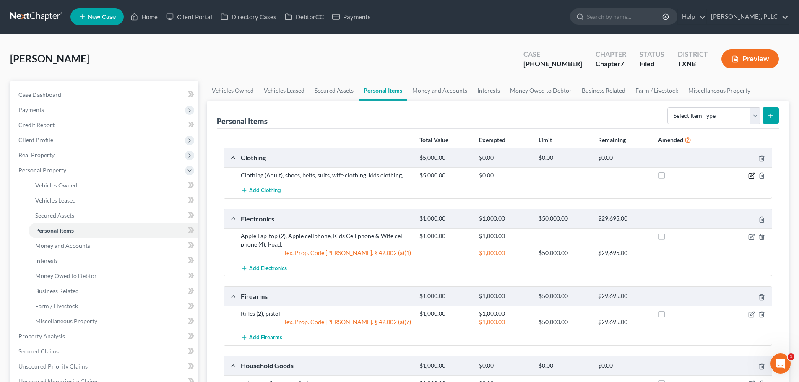
click at [750, 176] on icon "button" at bounding box center [752, 175] width 4 height 4
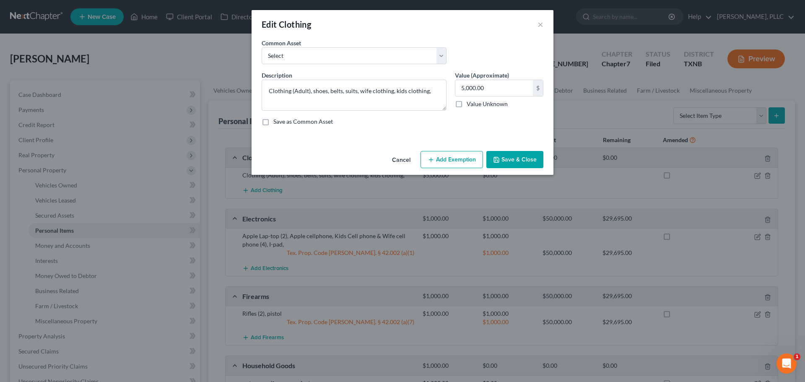
click at [469, 161] on button "Add Exemption" at bounding box center [451, 160] width 62 height 18
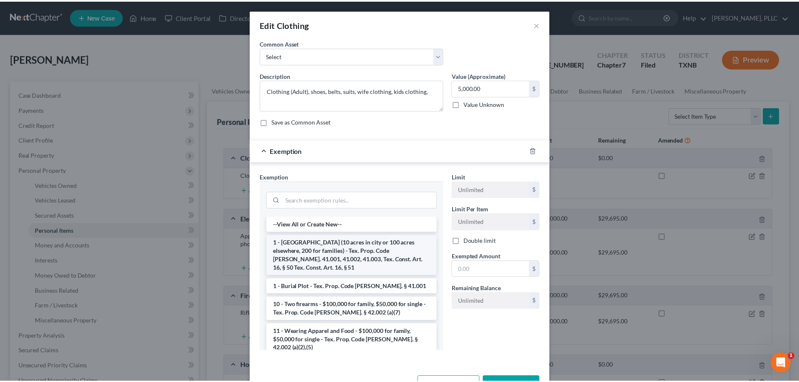
scroll to position [42, 0]
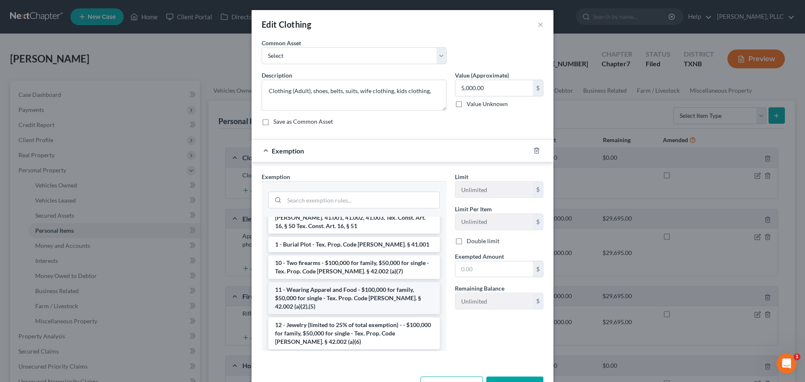
click at [345, 283] on li "11 - Wearing Apparel and Food - $100,000 for family, $50,000 for single - Tex. …" at bounding box center [353, 298] width 171 height 32
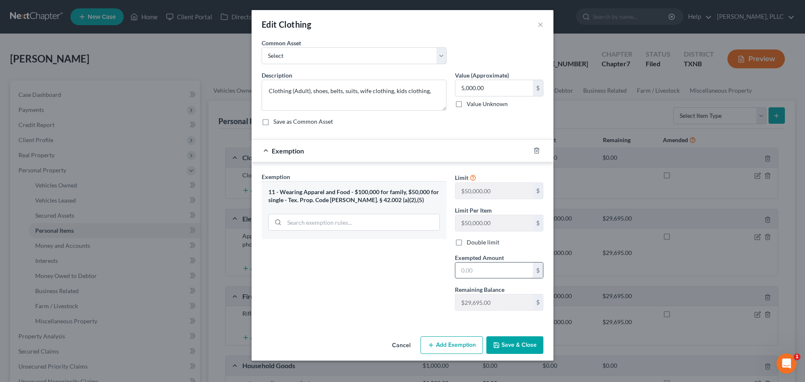
click at [520, 272] on input "text" at bounding box center [494, 270] width 78 height 16
type input "5,000"
click at [519, 344] on button "Save & Close" at bounding box center [514, 345] width 57 height 18
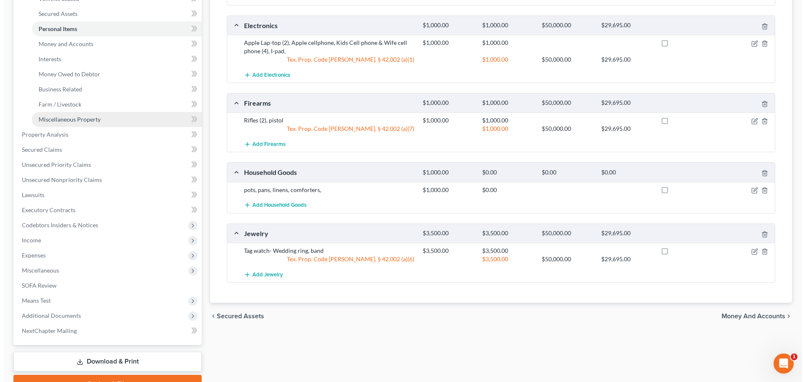
scroll to position [245, 0]
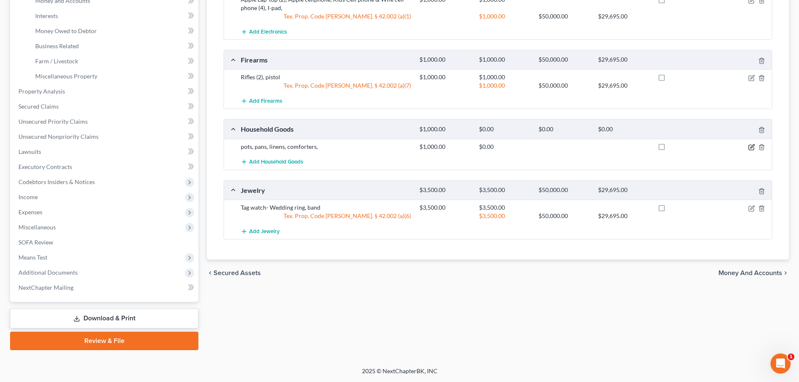
click at [752, 147] on icon "button" at bounding box center [751, 147] width 7 height 7
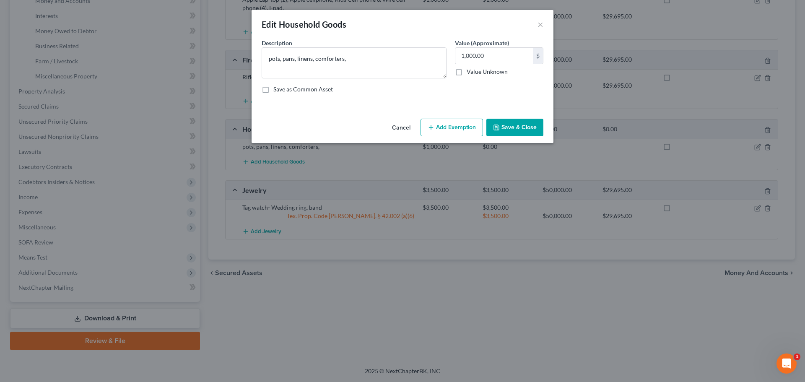
click at [448, 135] on button "Add Exemption" at bounding box center [451, 128] width 62 height 18
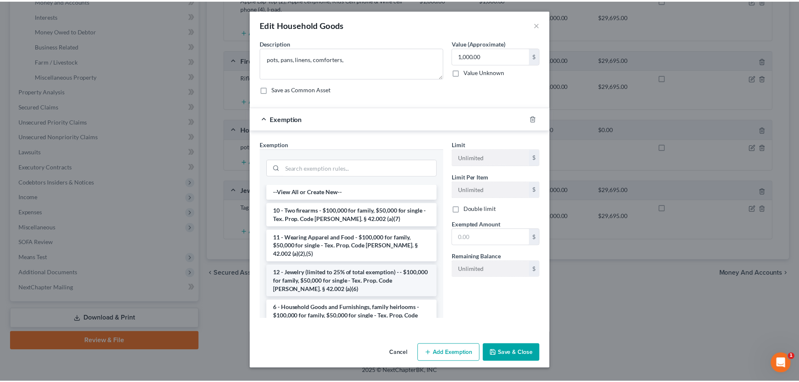
scroll to position [42, 0]
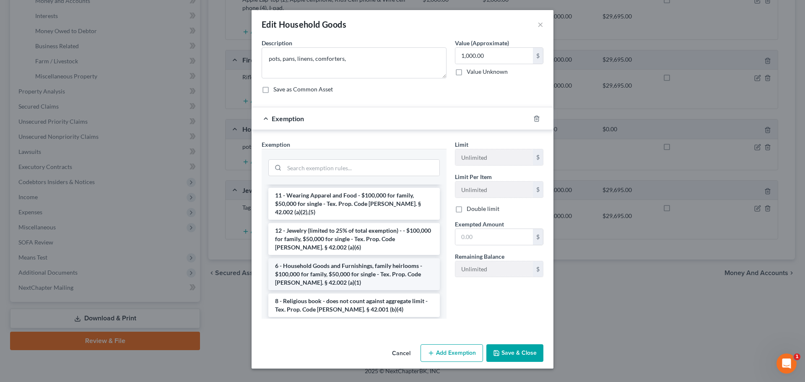
click at [343, 265] on li "6 - Household Goods and Furnishings, family heirlooms - $100,000 for family, $5…" at bounding box center [353, 274] width 171 height 32
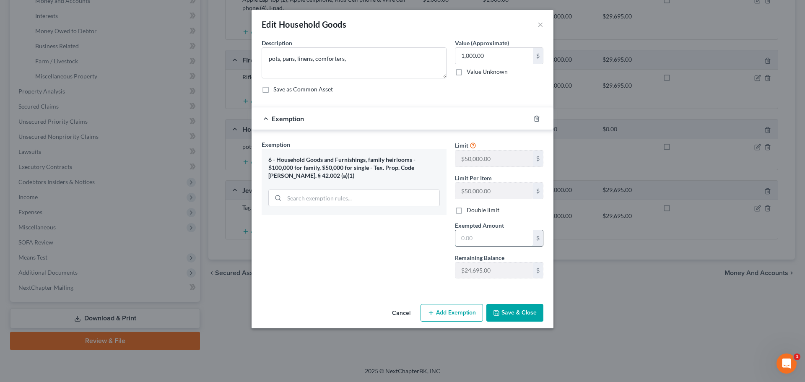
click at [488, 241] on input "text" at bounding box center [494, 238] width 78 height 16
type input "1,000"
click at [506, 311] on button "Save & Close" at bounding box center [514, 313] width 57 height 18
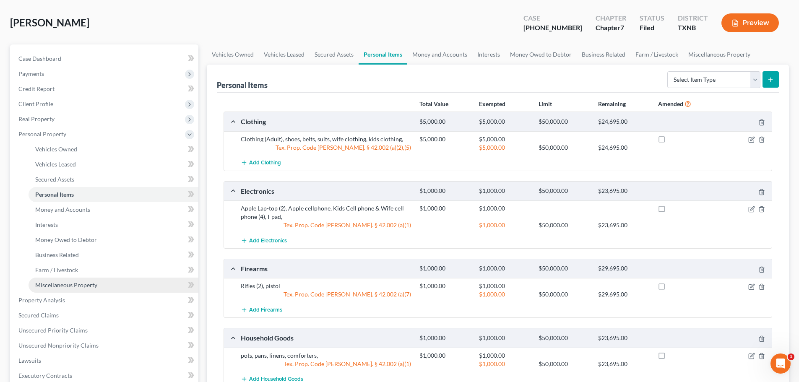
scroll to position [84, 0]
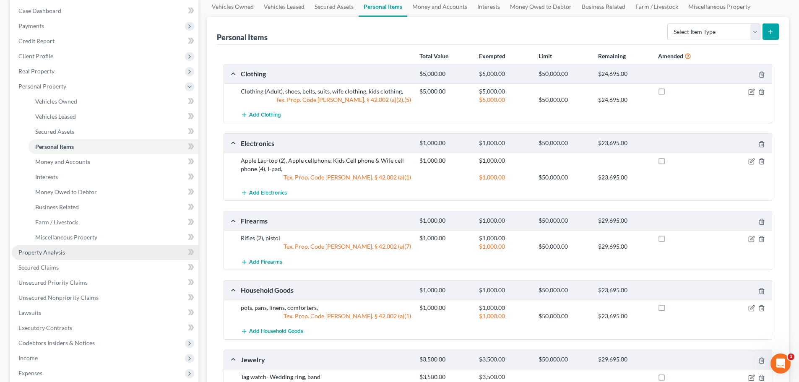
click at [70, 255] on link "Property Analysis" at bounding box center [105, 252] width 187 height 15
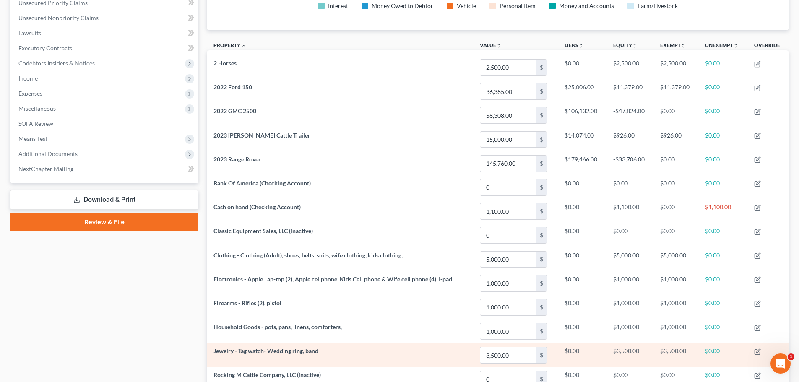
scroll to position [202, 0]
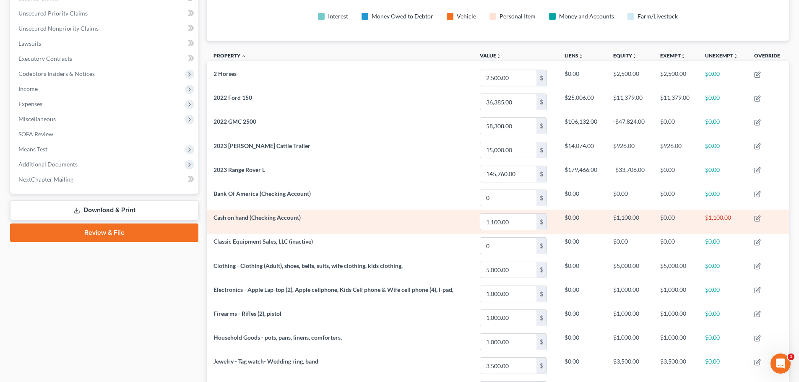
drag, startPoint x: 153, startPoint y: 284, endPoint x: 472, endPoint y: 224, distance: 324.6
click at [154, 284] on div "Case Dashboard Payments Invoices Payments Payments Credit Report Client Profile" at bounding box center [104, 176] width 197 height 597
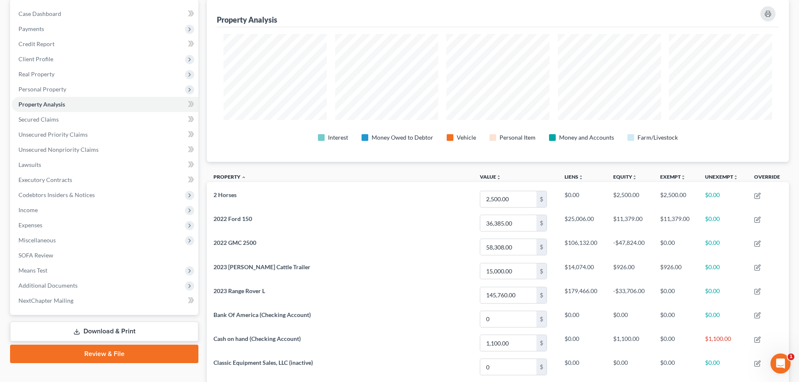
scroll to position [84, 0]
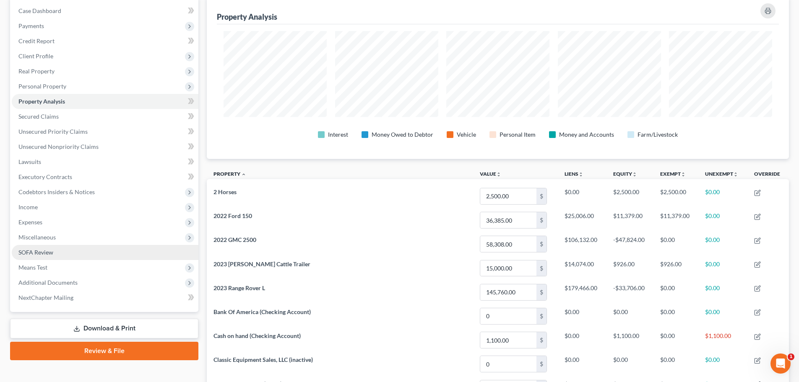
click at [53, 254] on span "SOFA Review" at bounding box center [35, 252] width 35 height 7
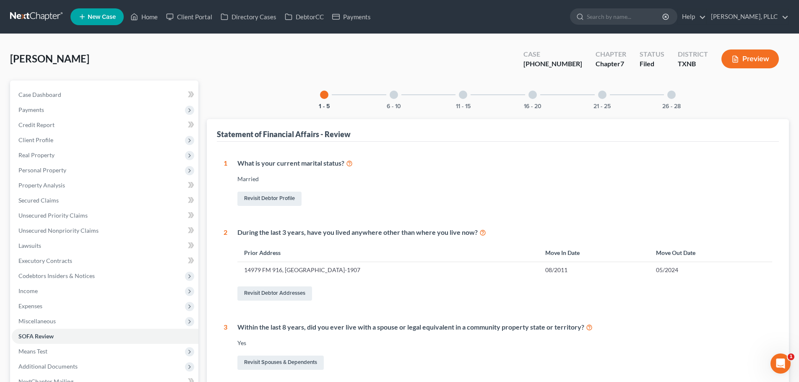
click at [394, 94] on div at bounding box center [393, 95] width 8 height 8
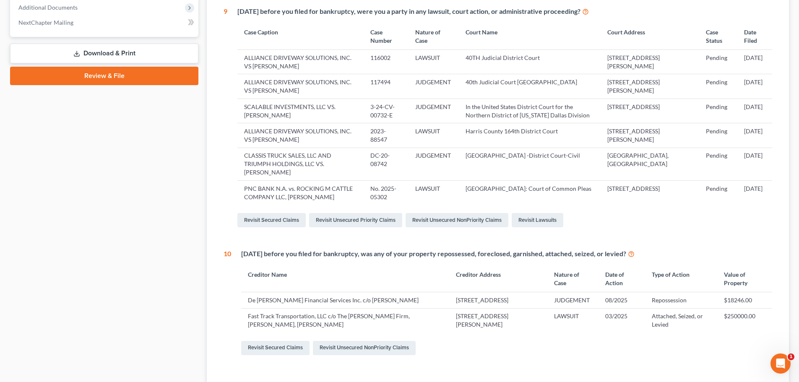
scroll to position [423, 0]
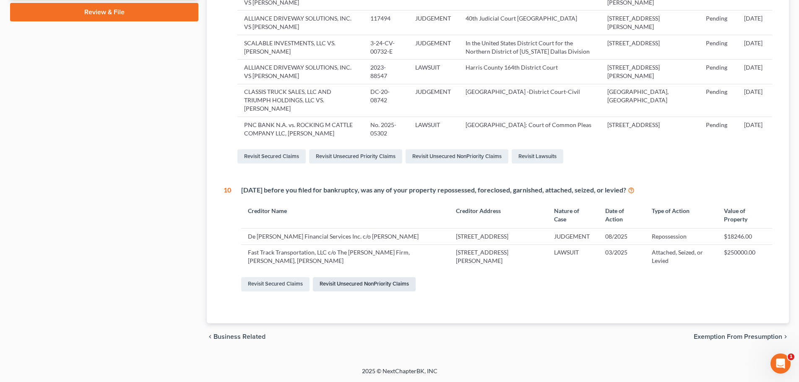
click at [338, 285] on link "Revisit Unsecured NonPriority Claims" at bounding box center [364, 284] width 103 height 14
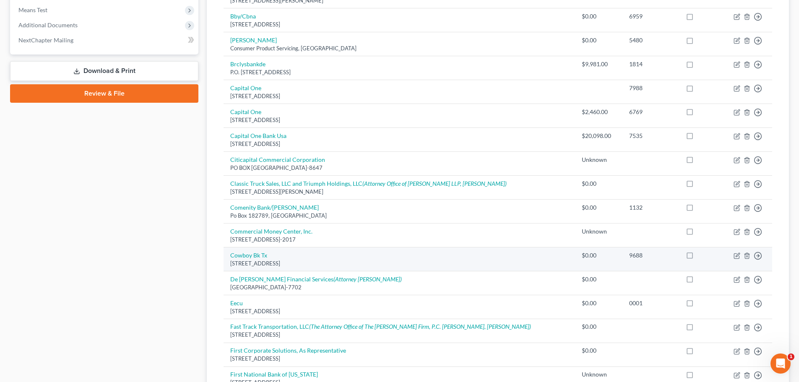
scroll to position [419, 0]
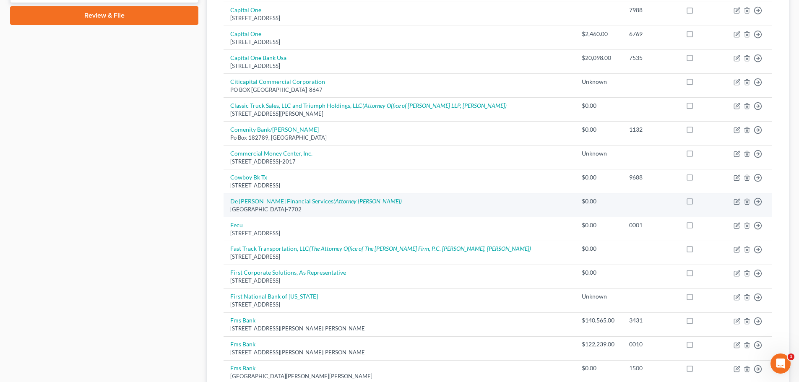
click at [356, 201] on icon "(Attorney [PERSON_NAME])" at bounding box center [367, 200] width 68 height 7
select select "24"
select select "0"
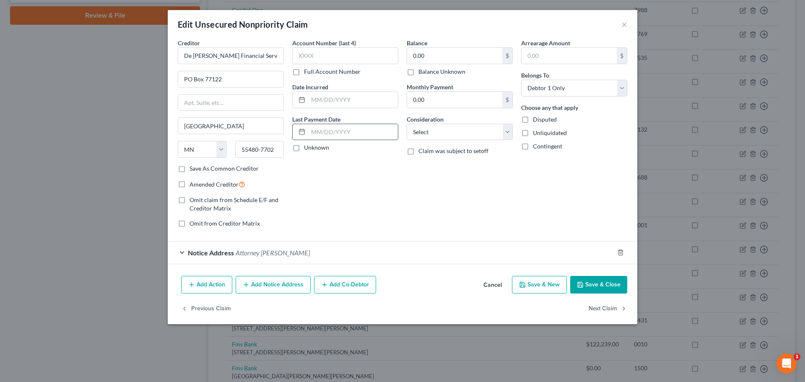
click at [322, 132] on input "text" at bounding box center [353, 132] width 90 height 16
type input "[DATE]"
click at [330, 214] on input "text" at bounding box center [340, 206] width 82 height 16
type input "61,000"
click at [439, 211] on div "Balance 0.00 $ Balance Unknown Balance Undetermined 0.00 $ Balance Unknown Mont…" at bounding box center [459, 137] width 114 height 196
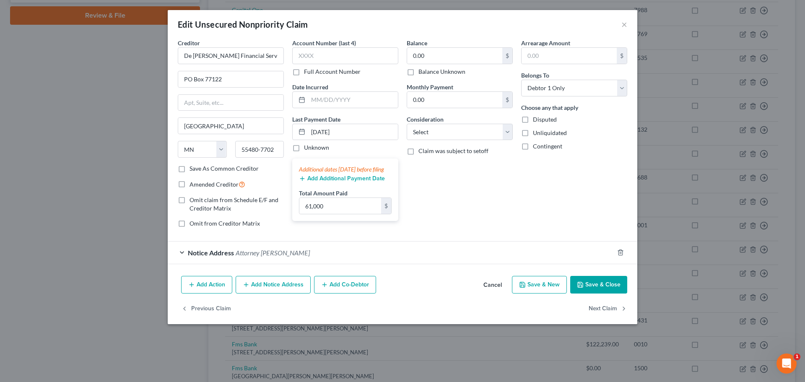
click at [439, 211] on div "Balance 0.00 $ Balance Unknown Balance Undetermined 0.00 $ Balance Unknown Mont…" at bounding box center [459, 137] width 114 height 196
click at [506, 134] on select "Select Cable / Satellite Services Collection Agency Credit Card Debt Debt Couns…" at bounding box center [460, 132] width 106 height 17
select select "8"
click at [407, 124] on select "Select Cable / Satellite Services Collection Agency Credit Card Debt Debt Couns…" at bounding box center [460, 132] width 106 height 17
click at [606, 288] on button "Save & Close" at bounding box center [598, 285] width 57 height 18
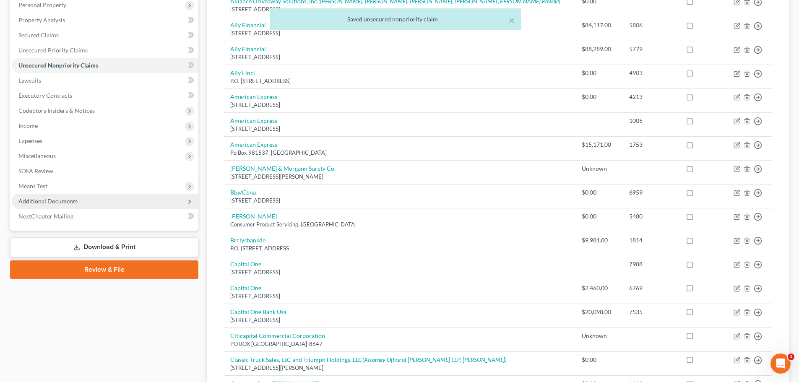
scroll to position [126, 0]
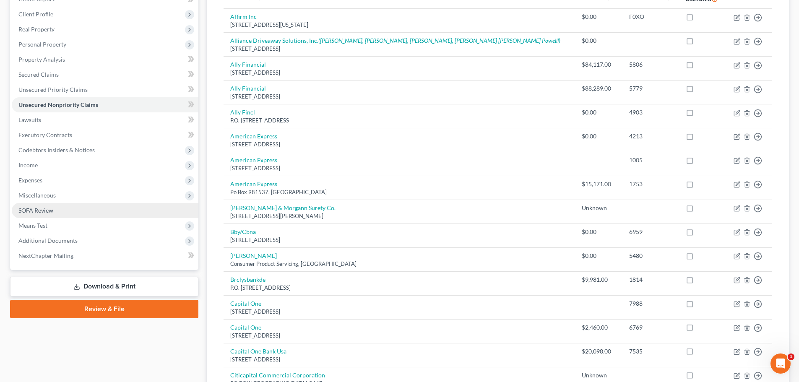
click at [62, 210] on link "SOFA Review" at bounding box center [105, 210] width 187 height 15
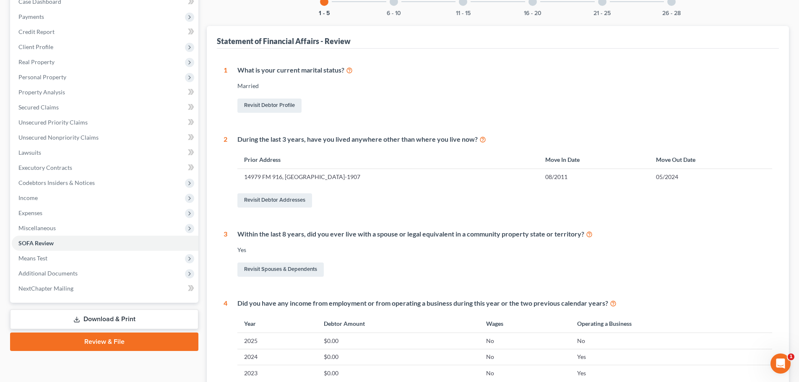
scroll to position [23, 0]
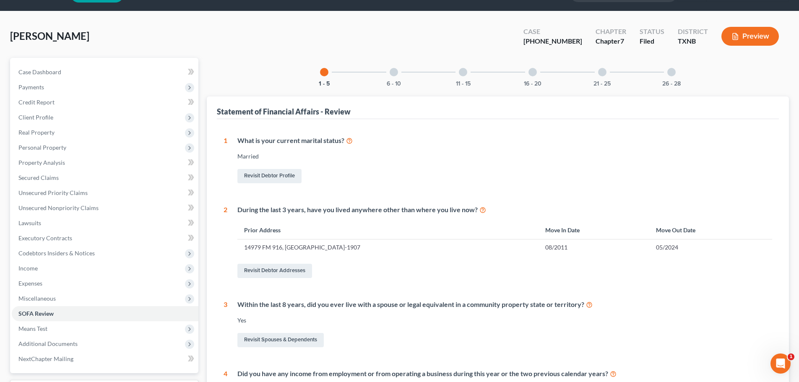
click at [394, 73] on div at bounding box center [393, 72] width 8 height 8
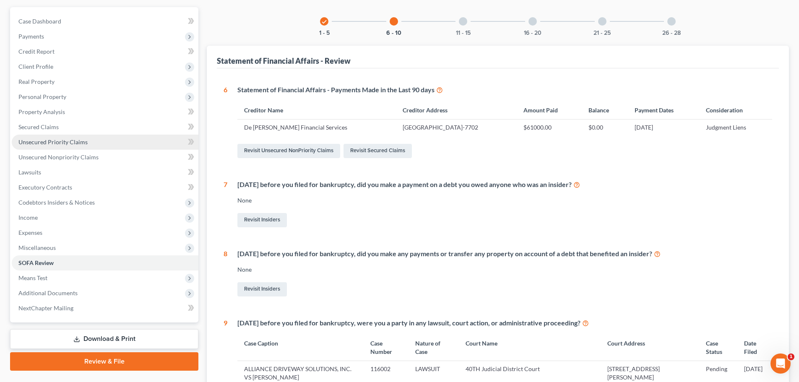
scroll to position [84, 0]
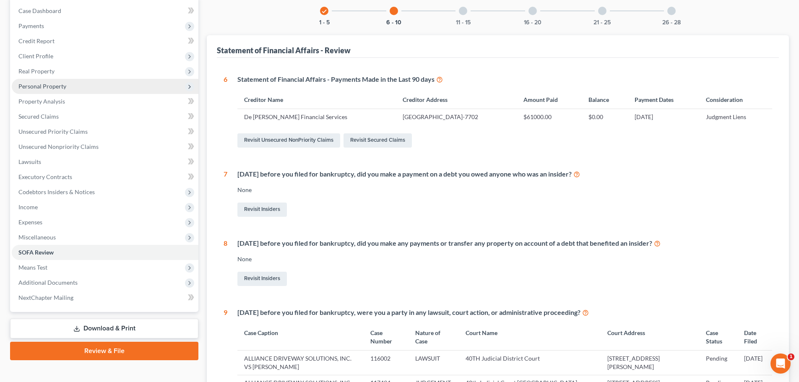
click at [53, 90] on span "Personal Property" at bounding box center [105, 86] width 187 height 15
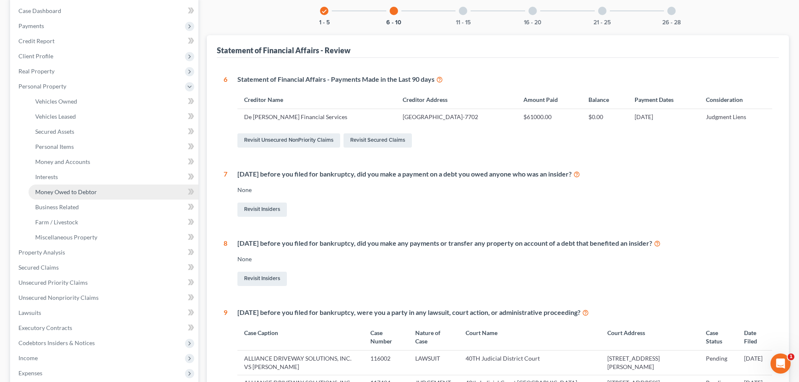
click at [75, 191] on span "Money Owed to Debtor" at bounding box center [66, 191] width 62 height 7
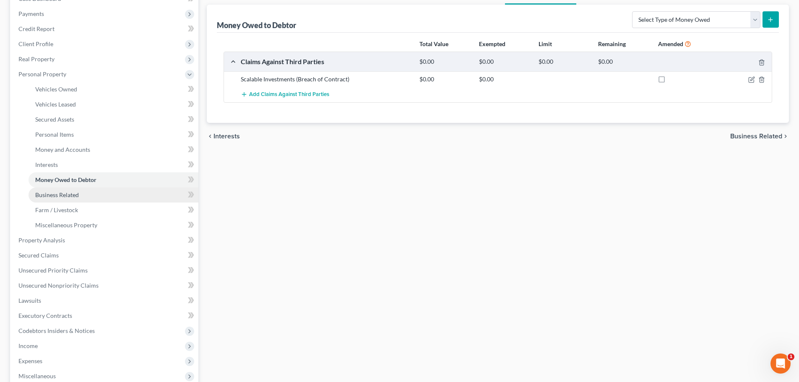
scroll to position [126, 0]
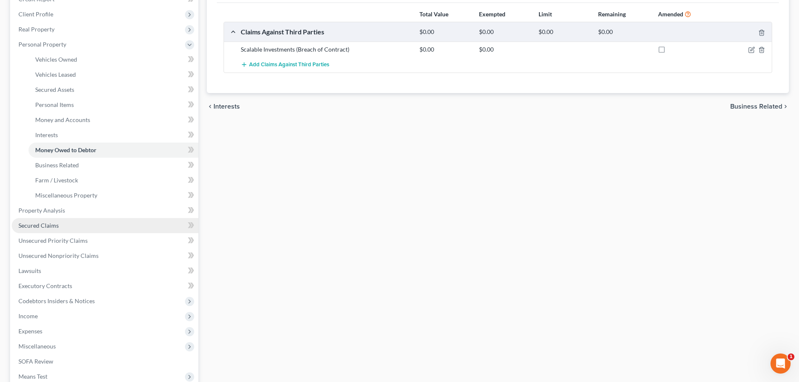
click at [39, 228] on span "Secured Claims" at bounding box center [38, 225] width 40 height 7
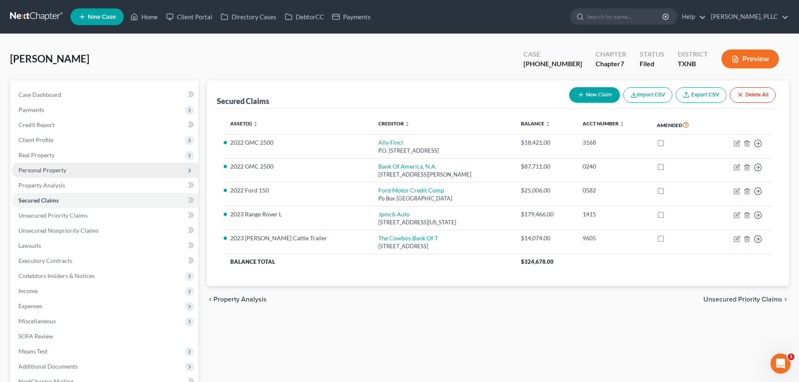
click at [36, 171] on span "Personal Property" at bounding box center [42, 169] width 48 height 7
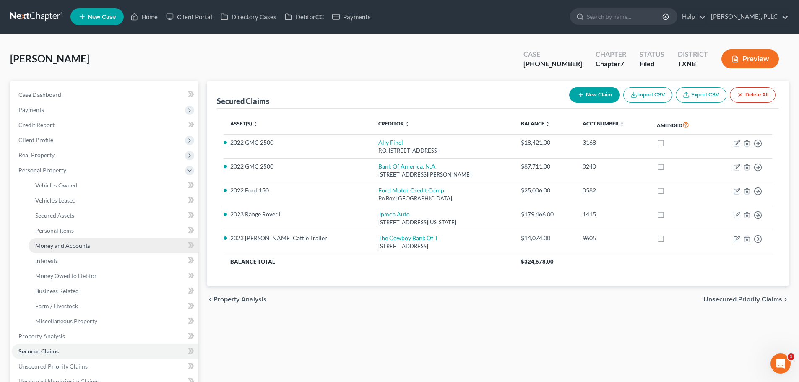
click at [62, 245] on span "Money and Accounts" at bounding box center [62, 245] width 55 height 7
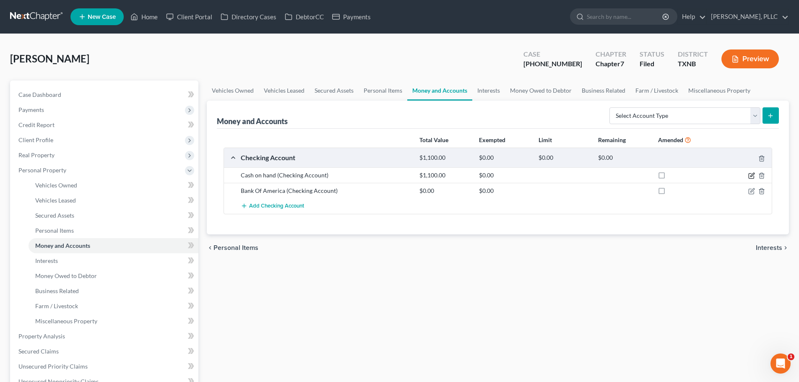
click at [749, 175] on icon "button" at bounding box center [751, 175] width 7 height 7
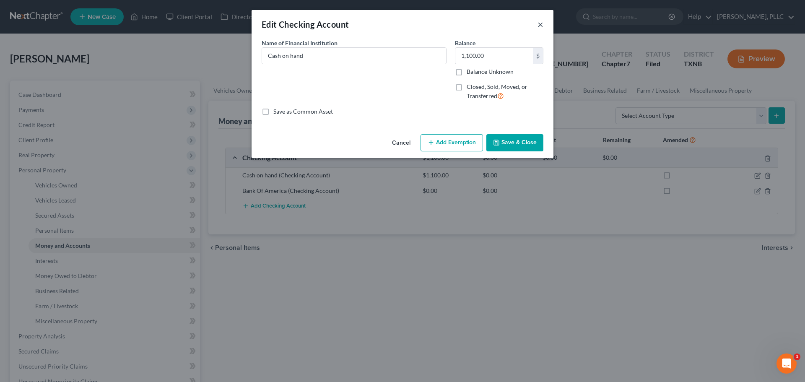
click at [539, 25] on button "×" at bounding box center [540, 24] width 6 height 10
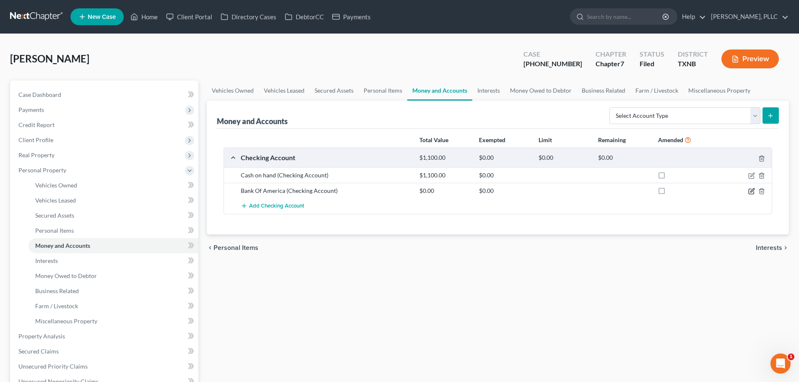
click at [750, 190] on icon "button" at bounding box center [751, 191] width 7 height 7
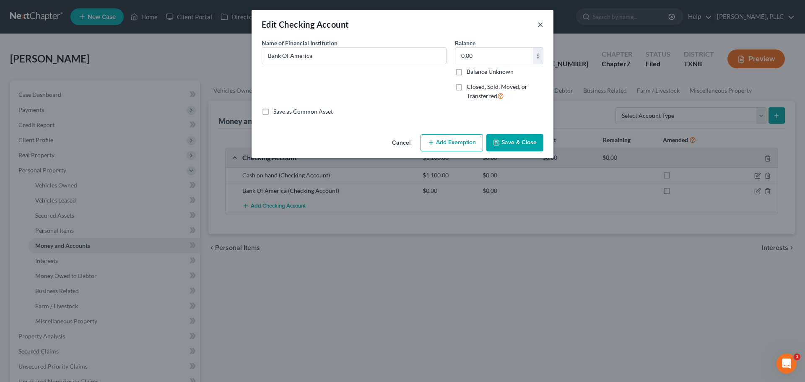
click at [542, 23] on button "×" at bounding box center [540, 24] width 6 height 10
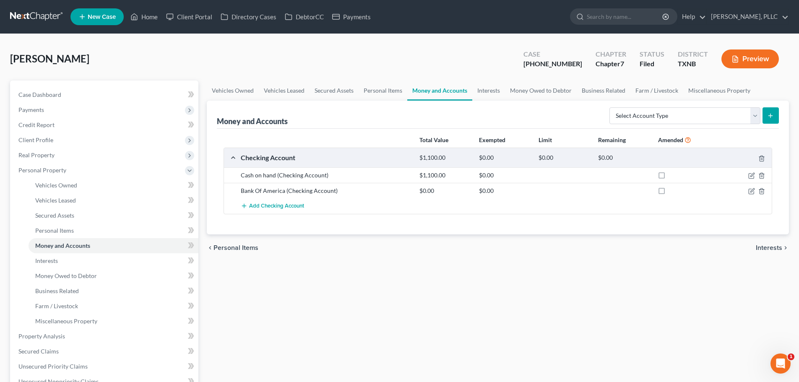
click at [520, 21] on ul "New Case Home Client Portal Directory Cases DebtorCC Payments - No Result - See…" at bounding box center [429, 17] width 718 height 22
drag, startPoint x: 152, startPoint y: 15, endPoint x: 149, endPoint y: 23, distance: 9.2
click at [152, 15] on link "Home" at bounding box center [144, 16] width 36 height 15
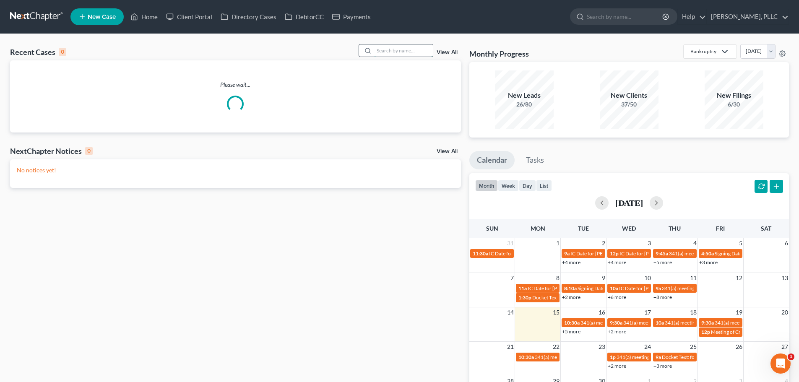
click at [390, 53] on input "search" at bounding box center [403, 50] width 59 height 12
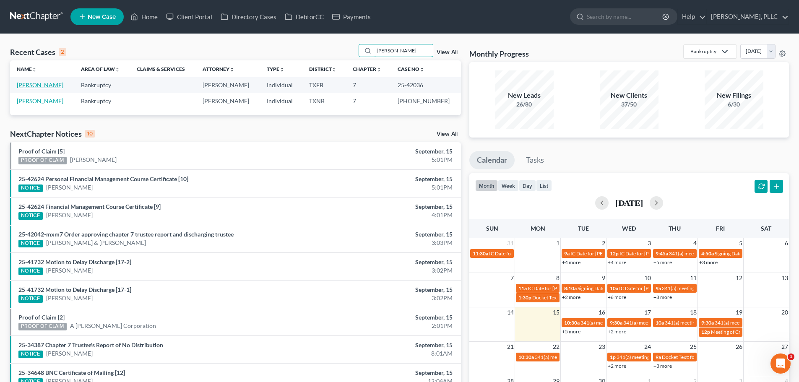
type input "[PERSON_NAME]"
click at [36, 86] on link "[PERSON_NAME]" at bounding box center [40, 84] width 47 height 7
select select "4"
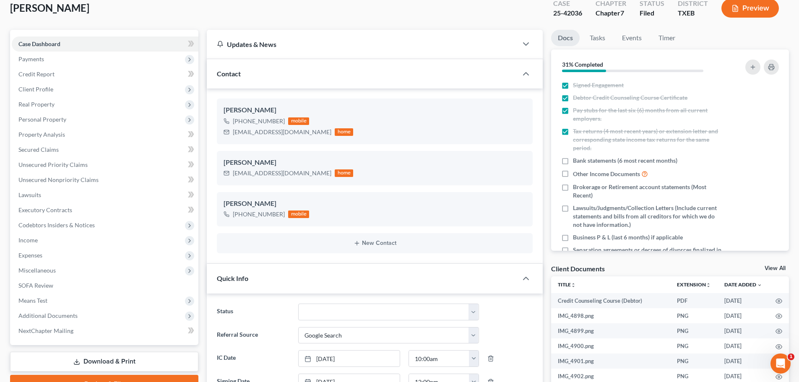
scroll to position [126, 0]
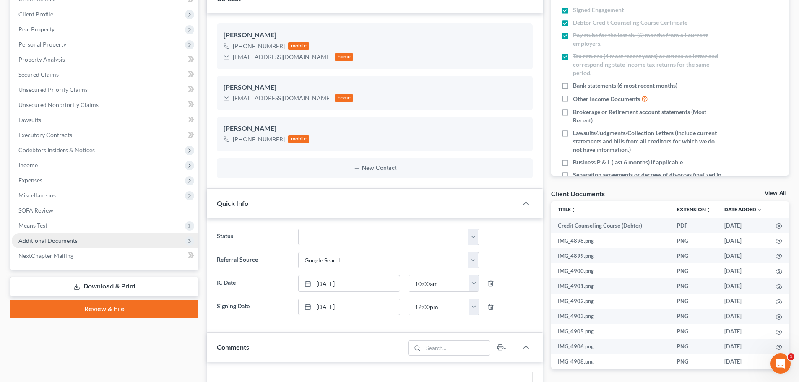
click at [34, 241] on span "Additional Documents" at bounding box center [47, 240] width 59 height 7
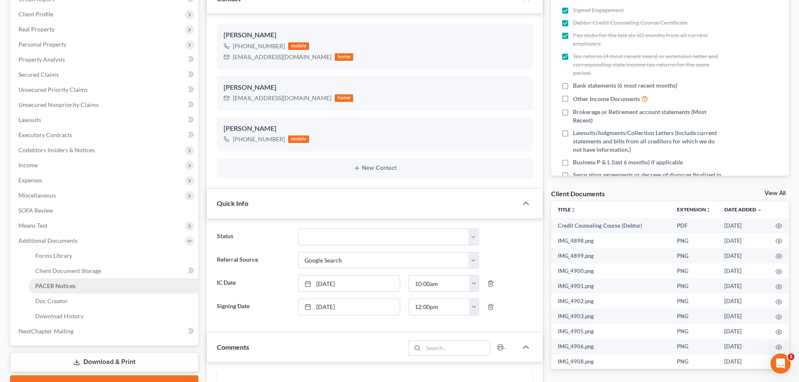
click at [64, 287] on span "PACER Notices" at bounding box center [55, 285] width 40 height 7
